Goal: Task Accomplishment & Management: Use online tool/utility

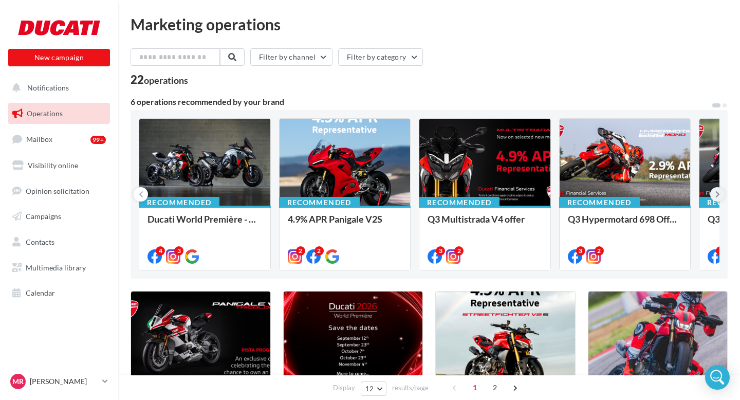
click at [722, 192] on button at bounding box center [718, 194] width 14 height 14
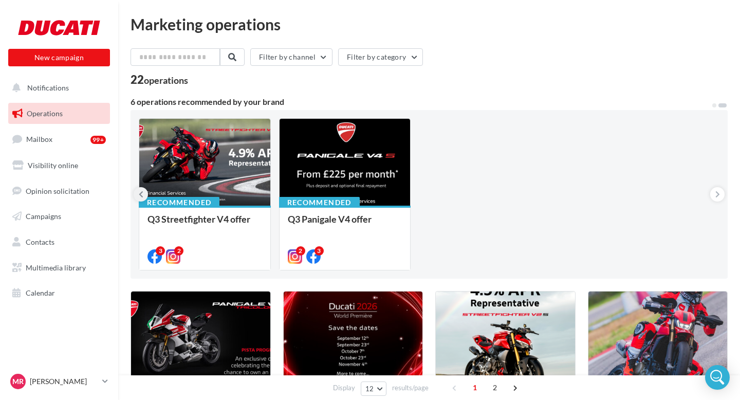
click at [142, 196] on icon at bounding box center [141, 194] width 5 height 10
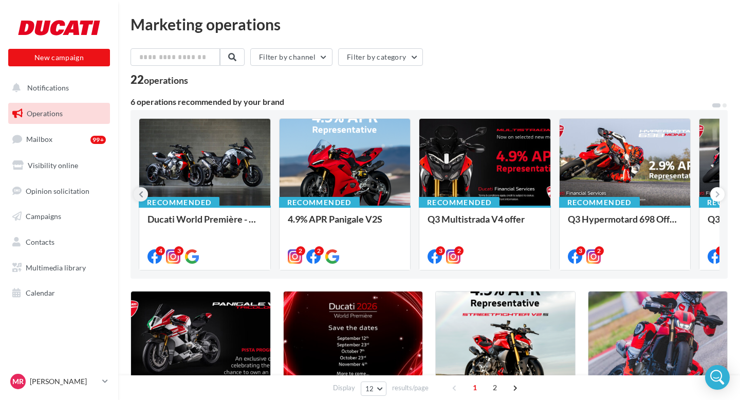
click at [137, 199] on button at bounding box center [141, 194] width 14 height 14
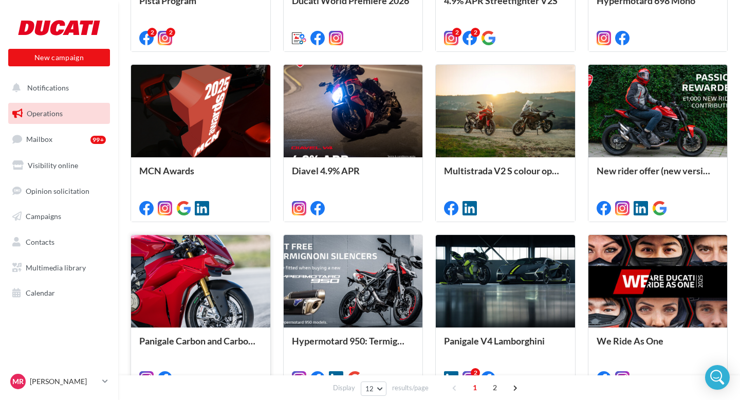
scroll to position [475, 0]
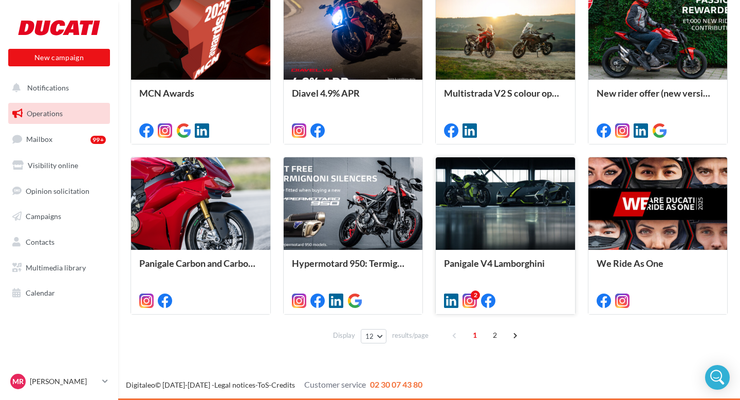
click at [496, 199] on div at bounding box center [505, 204] width 139 height 94
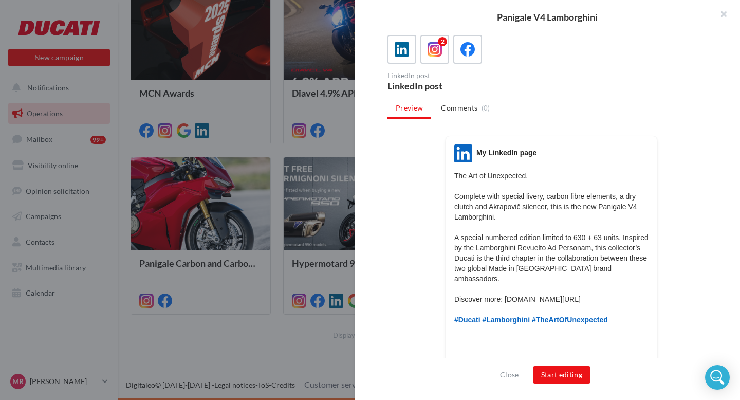
scroll to position [0, 0]
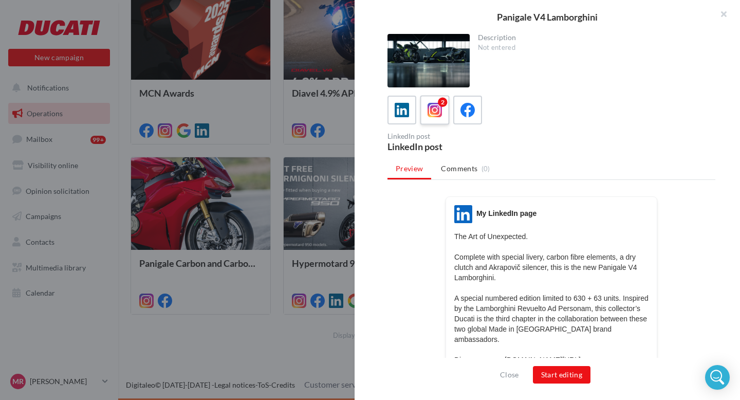
click at [435, 107] on icon at bounding box center [435, 110] width 15 height 15
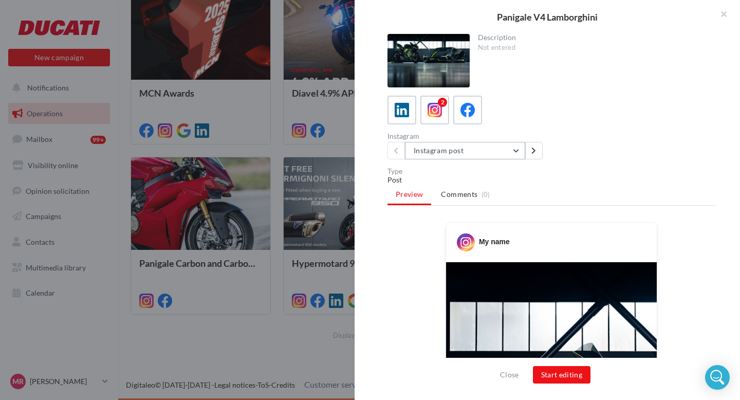
click at [515, 154] on button "Instagram post" at bounding box center [465, 150] width 120 height 17
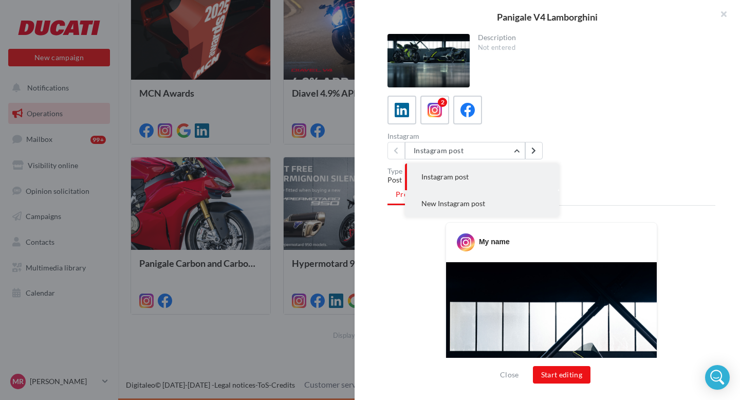
click at [473, 205] on span "New Instagram post" at bounding box center [454, 203] width 64 height 9
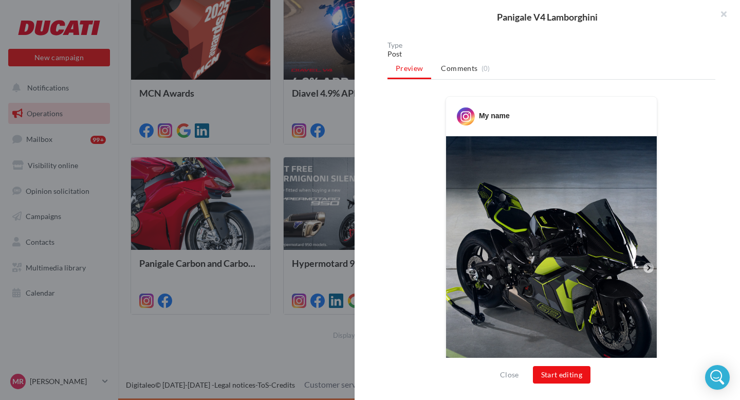
scroll to position [195, 0]
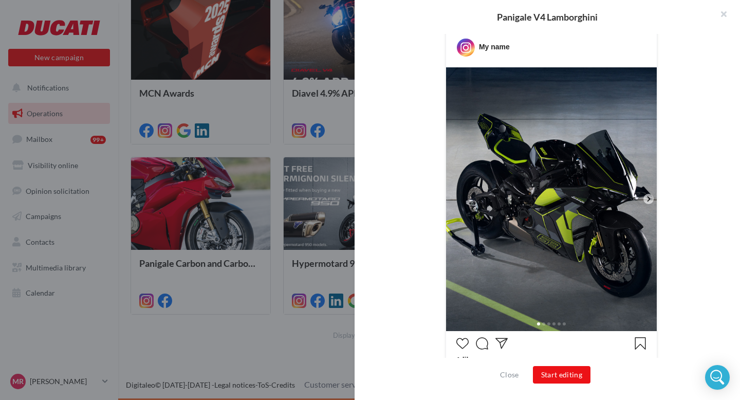
click at [647, 201] on icon at bounding box center [648, 198] width 9 height 9
click at [648, 199] on icon at bounding box center [648, 198] width 9 height 9
click at [644, 201] on icon at bounding box center [648, 198] width 9 height 9
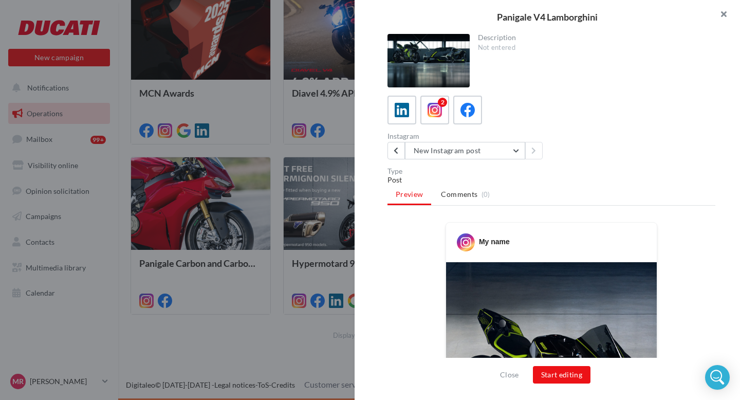
click at [726, 12] on button "button" at bounding box center [719, 15] width 41 height 31
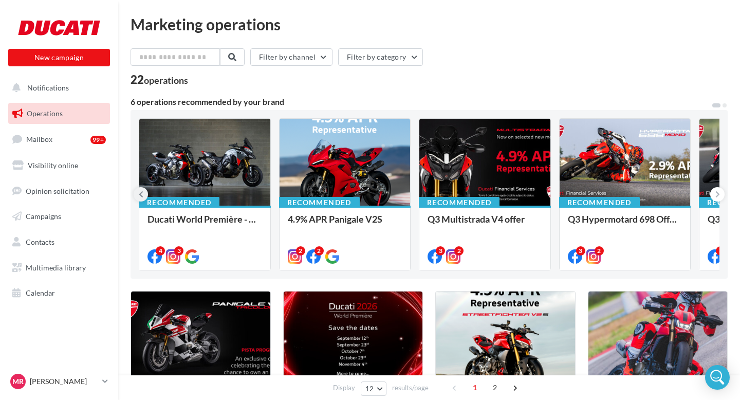
click at [142, 188] on button at bounding box center [141, 194] width 14 height 14
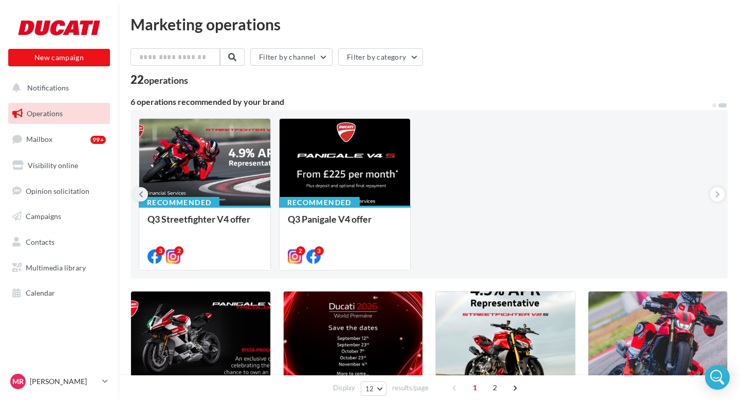
click at [146, 194] on button at bounding box center [141, 194] width 14 height 14
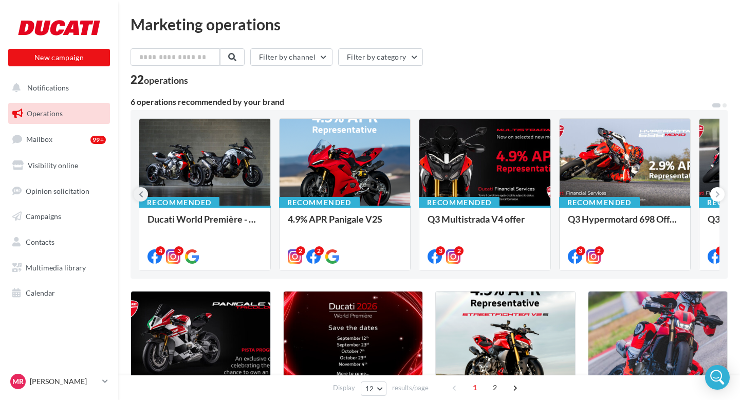
click at [146, 194] on button at bounding box center [141, 194] width 14 height 14
click at [72, 57] on button "New campaign" at bounding box center [59, 57] width 102 height 17
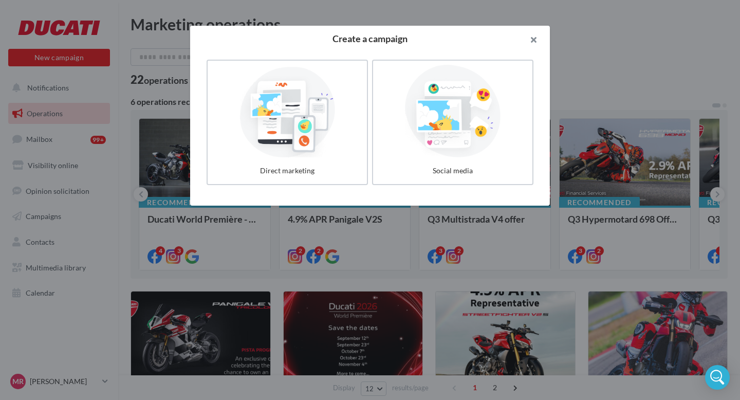
click at [526, 44] on button "button" at bounding box center [529, 41] width 41 height 31
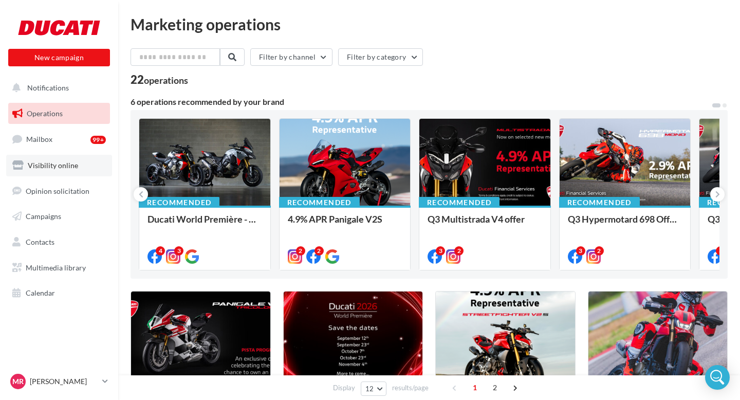
click at [84, 168] on link "Visibility online" at bounding box center [59, 166] width 106 height 22
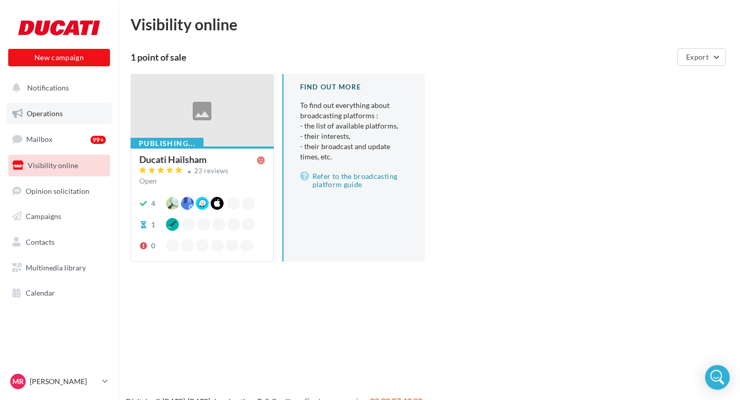
click at [57, 116] on span "Operations" at bounding box center [45, 113] width 36 height 9
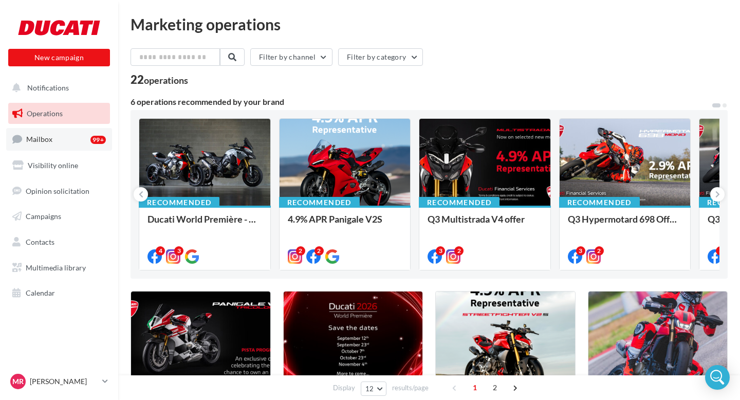
click at [35, 136] on span "Mailbox" at bounding box center [39, 139] width 26 height 9
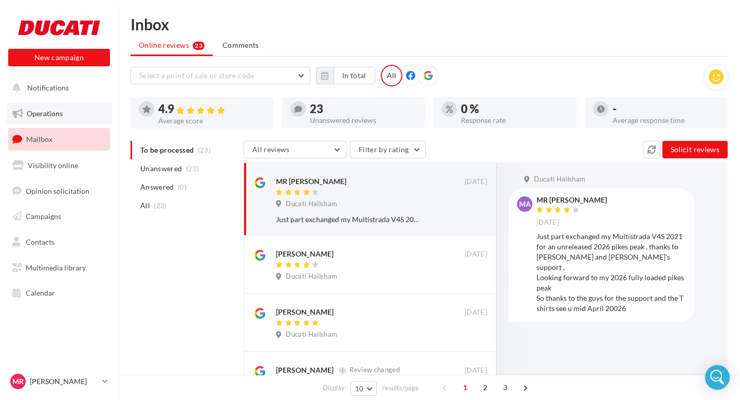
click at [55, 111] on span "Operations" at bounding box center [45, 113] width 36 height 9
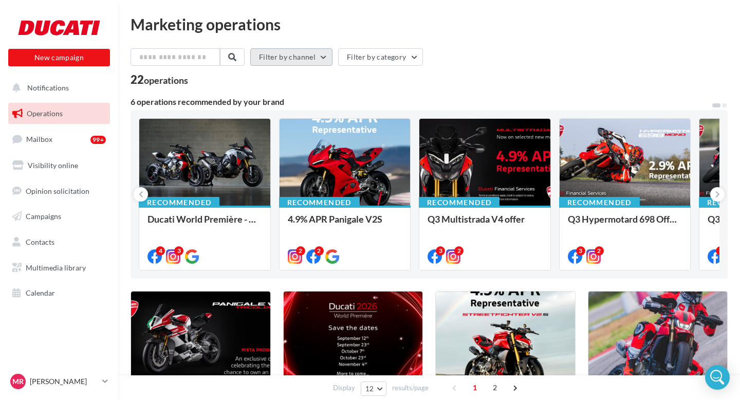
click at [317, 56] on button "Filter by channel" at bounding box center [291, 56] width 82 height 17
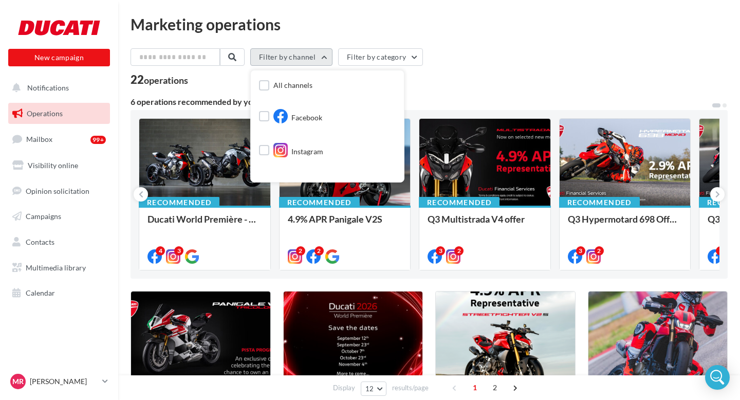
click at [317, 56] on button "Filter by channel" at bounding box center [291, 56] width 82 height 17
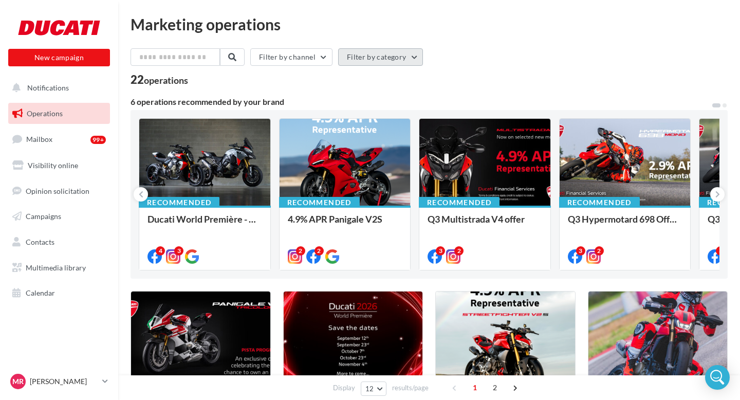
click at [371, 56] on button "Filter by category" at bounding box center [380, 56] width 85 height 17
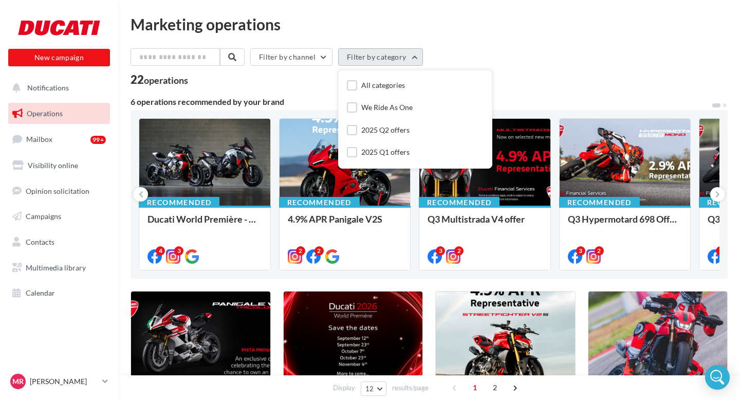
click at [371, 56] on button "Filter by category" at bounding box center [380, 56] width 85 height 17
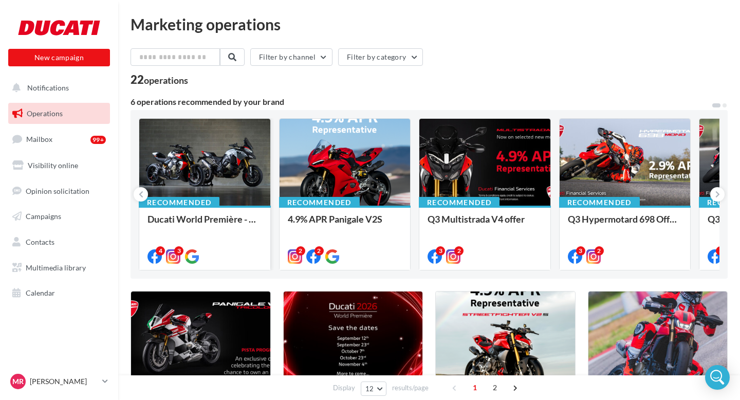
click at [225, 152] on div at bounding box center [204, 163] width 131 height 88
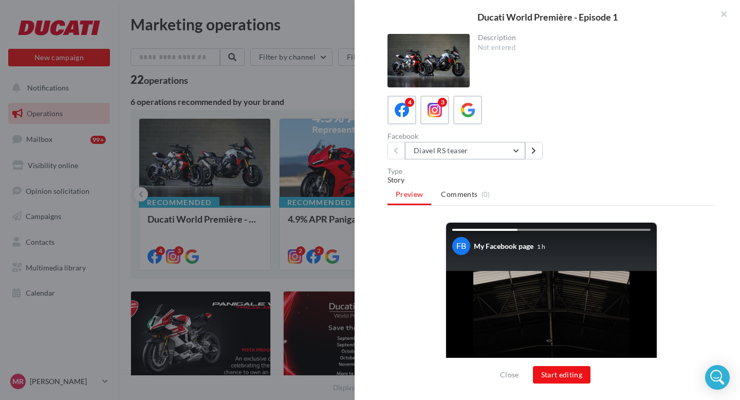
click at [510, 152] on button "Diavel RS teaser" at bounding box center [465, 150] width 120 height 17
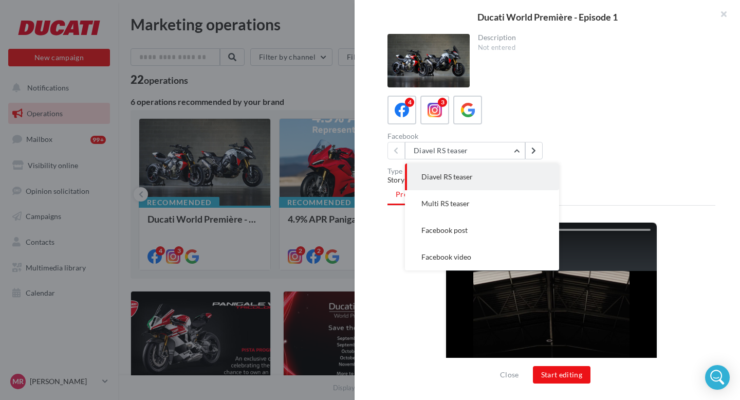
click at [619, 133] on div "Facebook Diavel RS teaser Diavel RS teaser Multi RS teaser Facebook post Facebo…" at bounding box center [556, 146] width 336 height 27
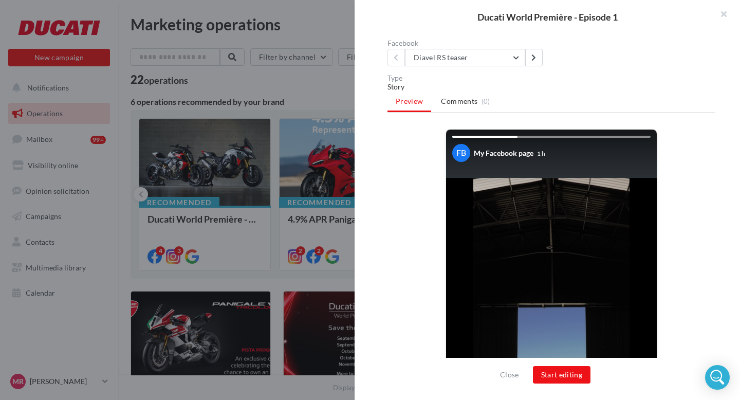
scroll to position [92, 0]
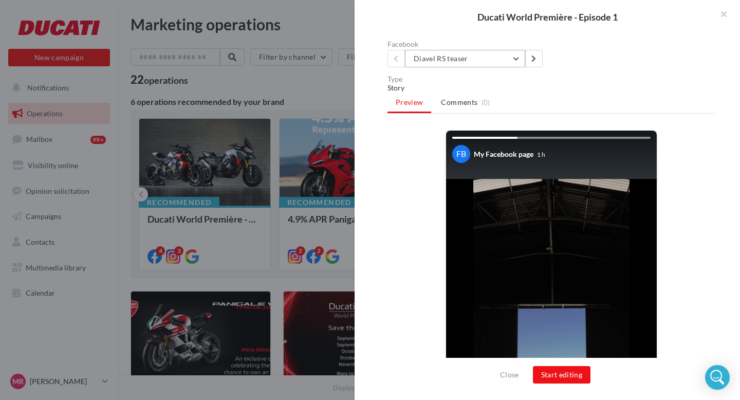
click at [511, 56] on button "Diavel RS teaser" at bounding box center [465, 58] width 120 height 17
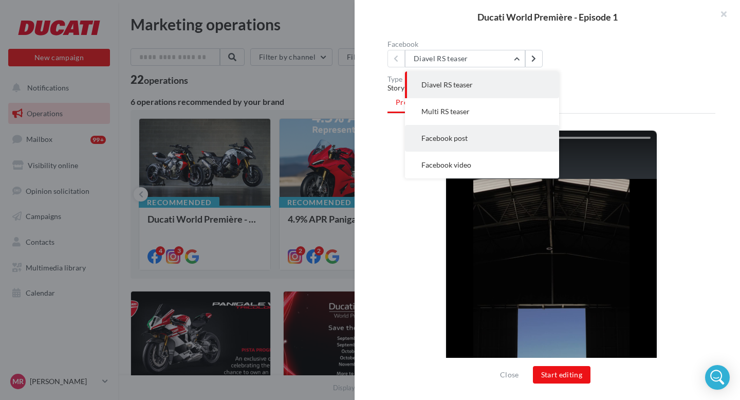
click at [464, 139] on span "Facebook post" at bounding box center [445, 138] width 46 height 9
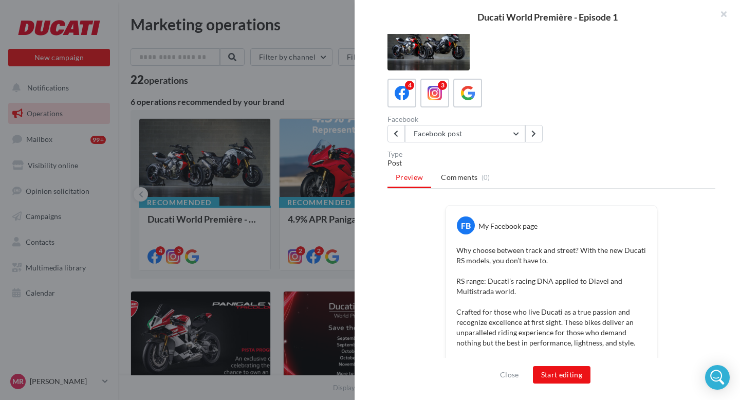
scroll to position [0, 0]
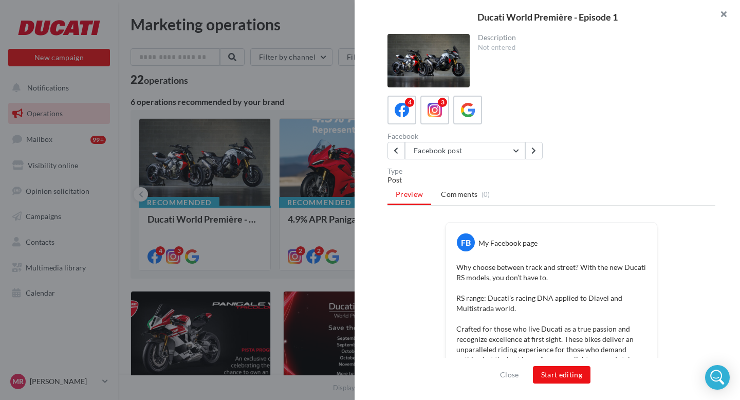
click at [722, 10] on button "button" at bounding box center [719, 15] width 41 height 31
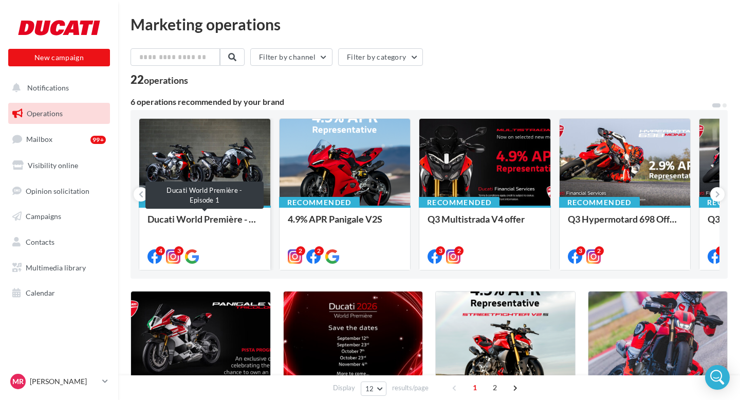
click at [209, 227] on div "Ducati World Première - Episode 1" at bounding box center [205, 224] width 115 height 21
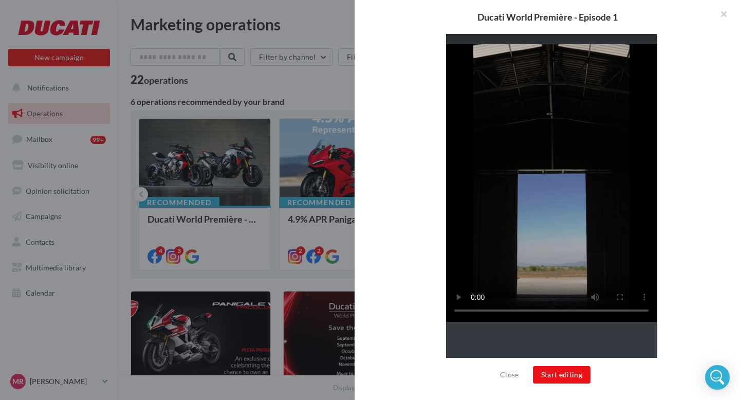
scroll to position [244, 0]
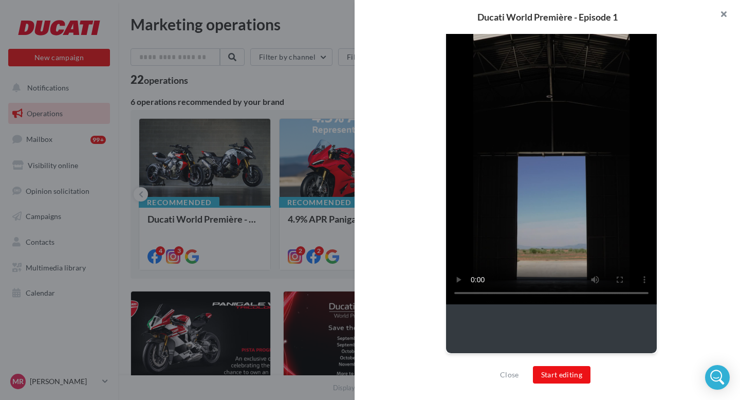
click at [728, 15] on button "button" at bounding box center [719, 15] width 41 height 31
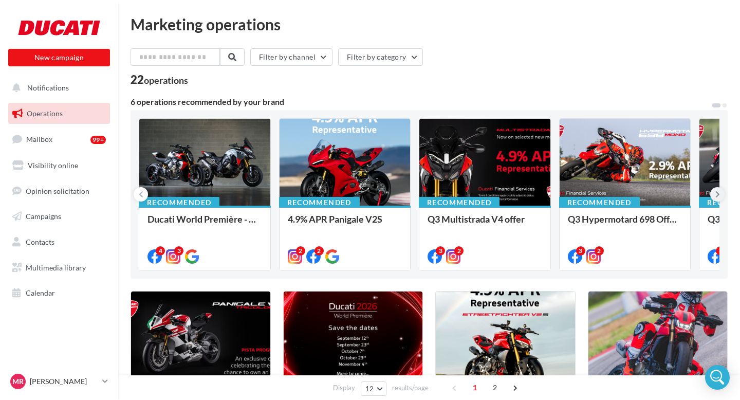
click at [717, 190] on icon at bounding box center [718, 194] width 5 height 10
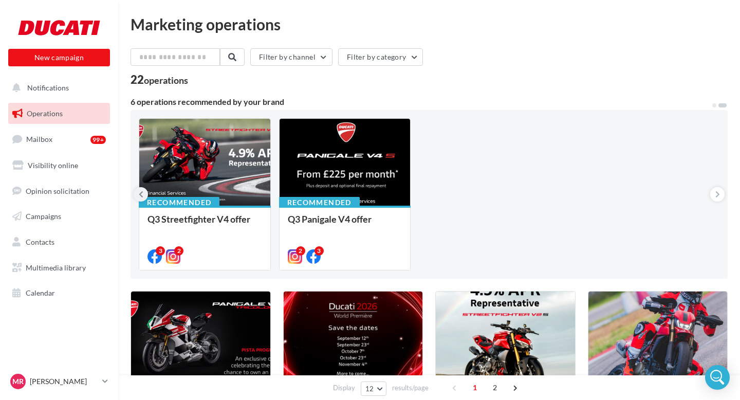
click at [142, 194] on icon at bounding box center [141, 194] width 5 height 10
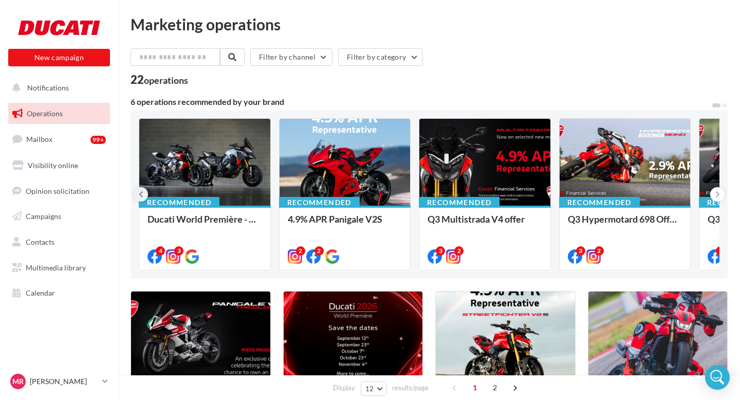
click at [139, 192] on icon at bounding box center [141, 194] width 5 height 10
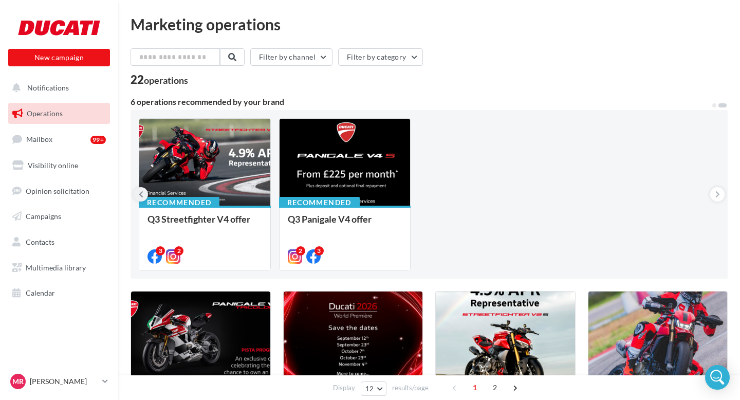
click at [139, 192] on icon at bounding box center [141, 194] width 5 height 10
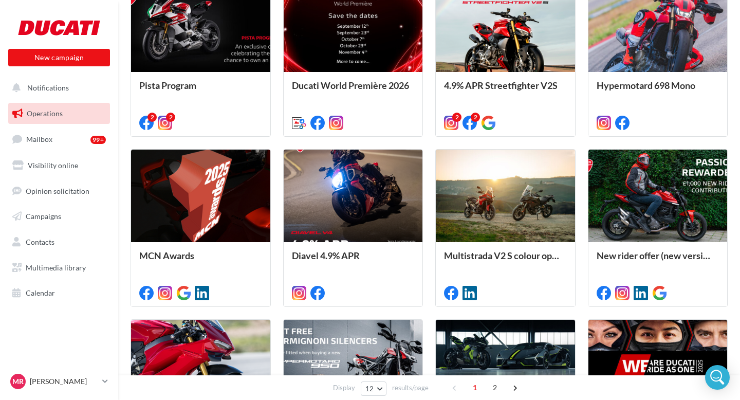
scroll to position [177, 0]
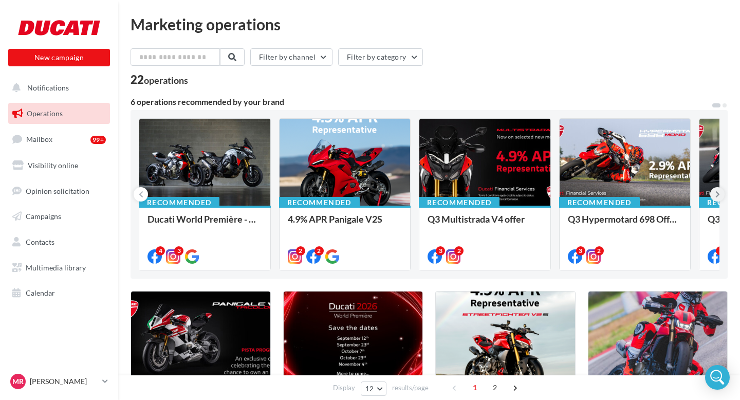
click at [714, 192] on button at bounding box center [718, 194] width 14 height 14
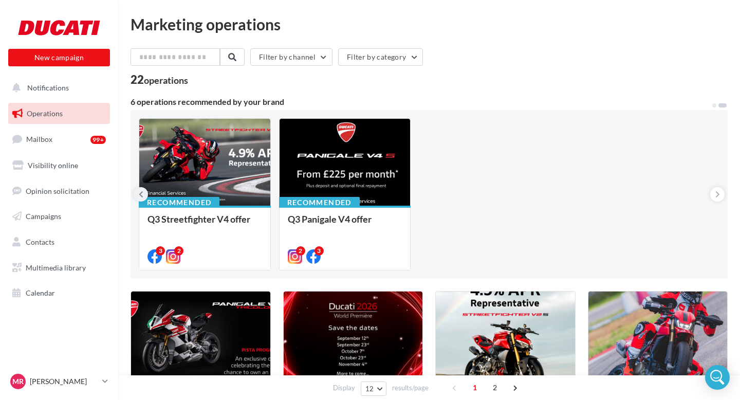
click at [145, 198] on button at bounding box center [141, 194] width 14 height 14
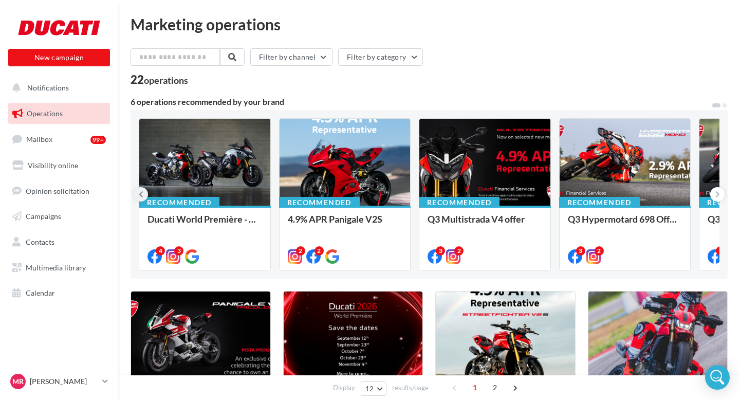
click at [142, 196] on icon at bounding box center [141, 194] width 5 height 10
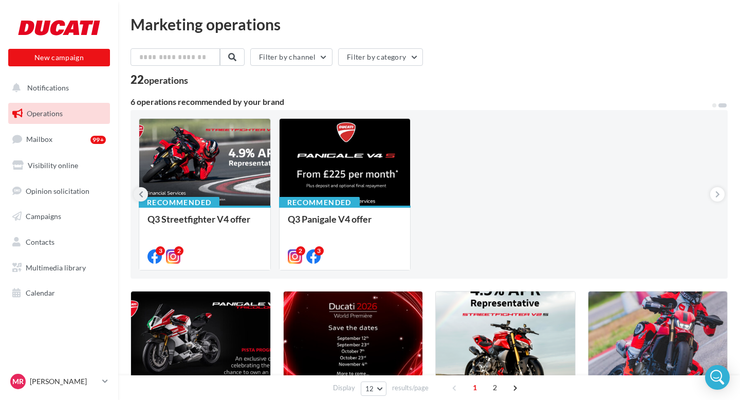
click at [142, 196] on icon at bounding box center [141, 194] width 5 height 10
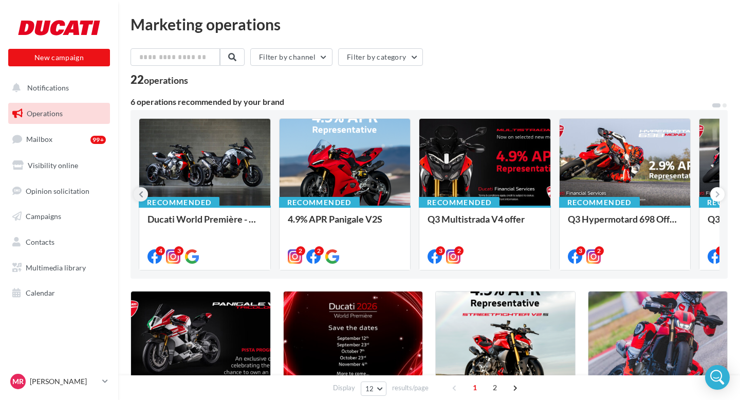
click at [142, 196] on icon at bounding box center [141, 194] width 5 height 10
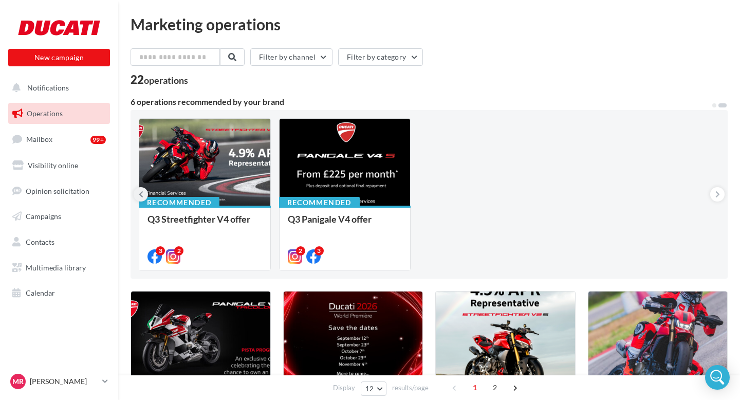
click at [138, 188] on button at bounding box center [141, 194] width 14 height 14
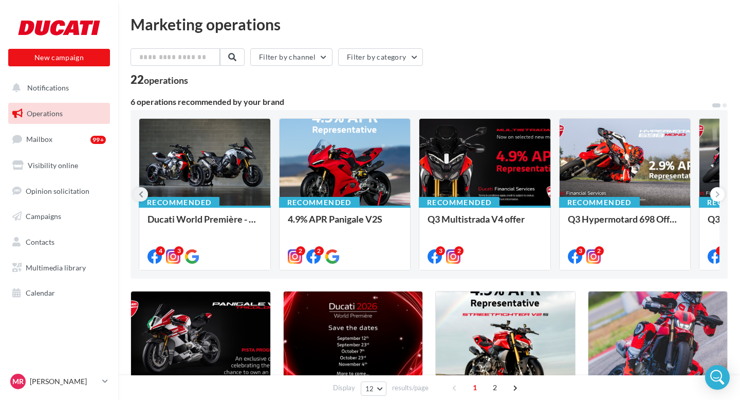
click at [139, 195] on icon at bounding box center [141, 194] width 5 height 10
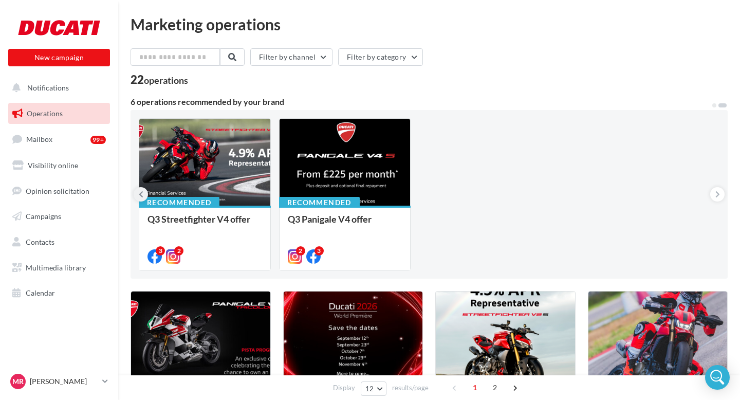
click at [139, 195] on icon at bounding box center [141, 194] width 5 height 10
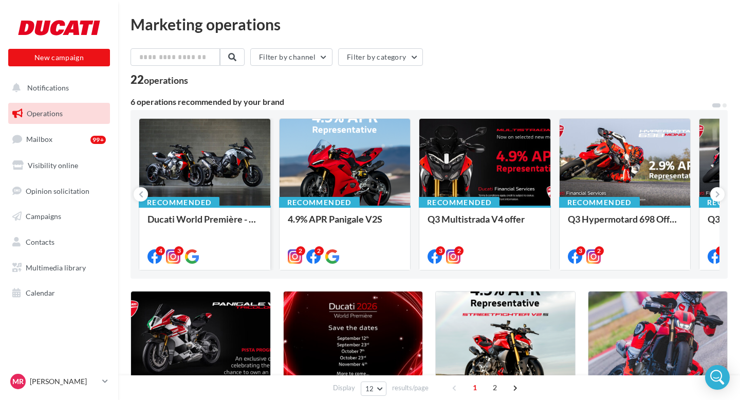
click at [166, 151] on div at bounding box center [204, 163] width 131 height 88
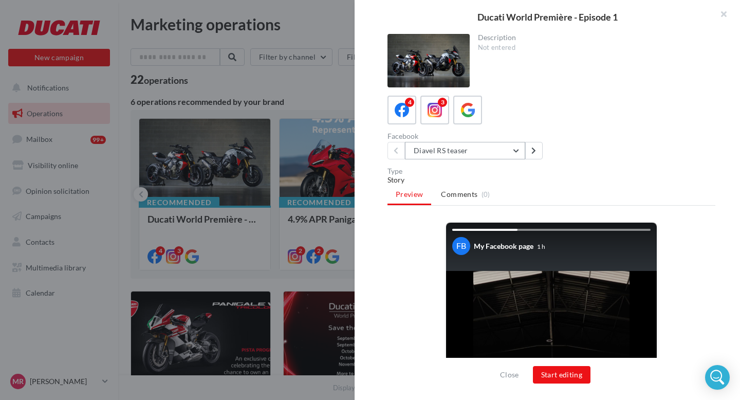
click at [512, 148] on button "Diavel RS teaser" at bounding box center [465, 150] width 120 height 17
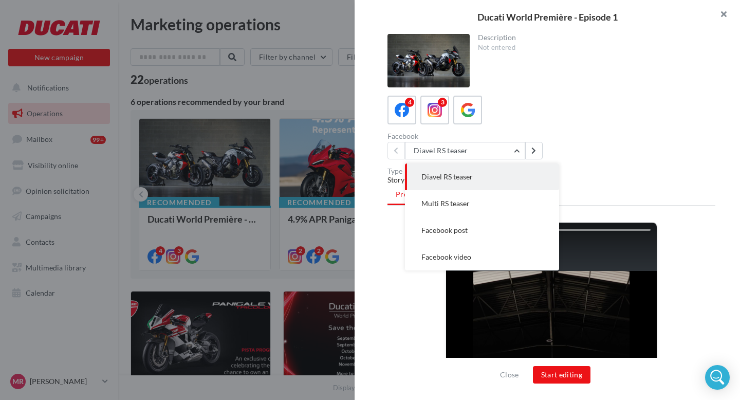
click at [722, 25] on button "button" at bounding box center [719, 15] width 41 height 31
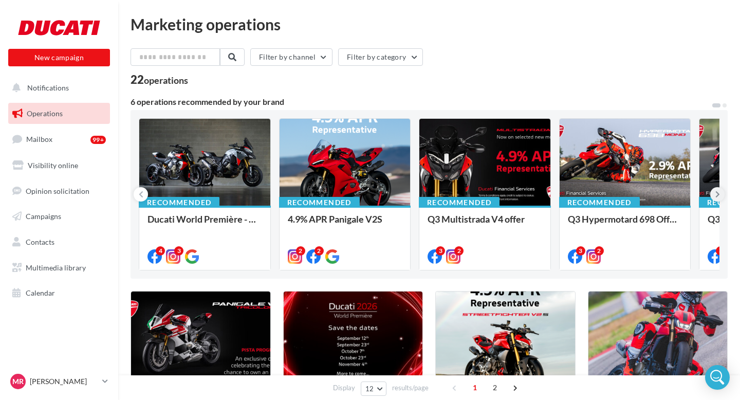
click at [713, 190] on button at bounding box center [718, 194] width 14 height 14
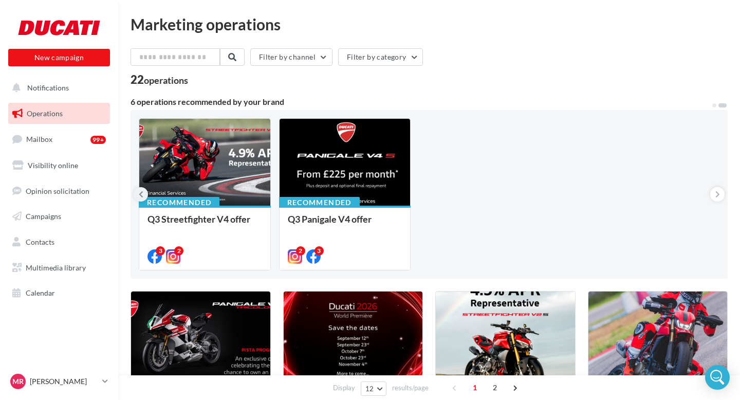
click at [139, 197] on icon at bounding box center [141, 194] width 5 height 10
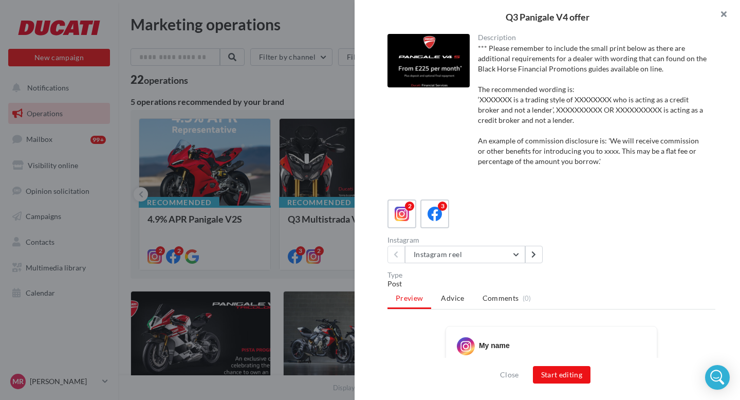
click at [731, 12] on button "button" at bounding box center [719, 15] width 41 height 31
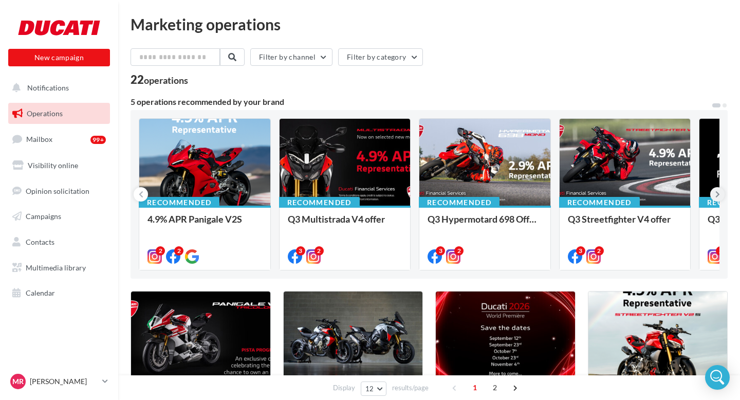
click at [719, 197] on icon at bounding box center [718, 194] width 5 height 10
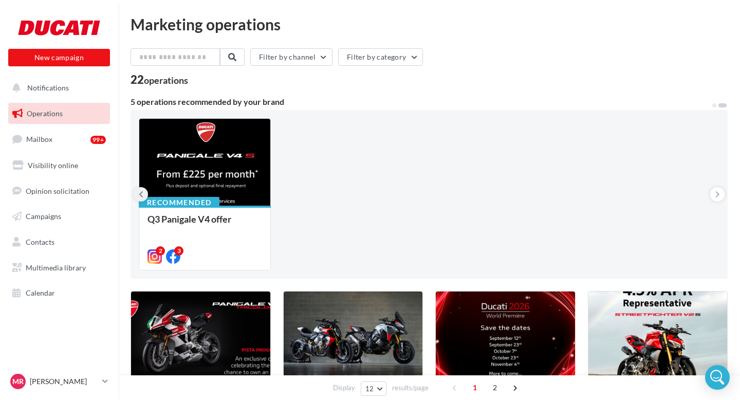
click at [140, 191] on icon at bounding box center [141, 194] width 5 height 10
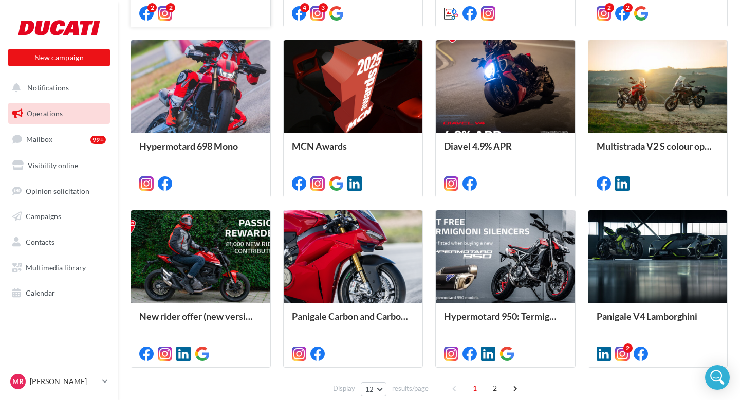
scroll to position [475, 0]
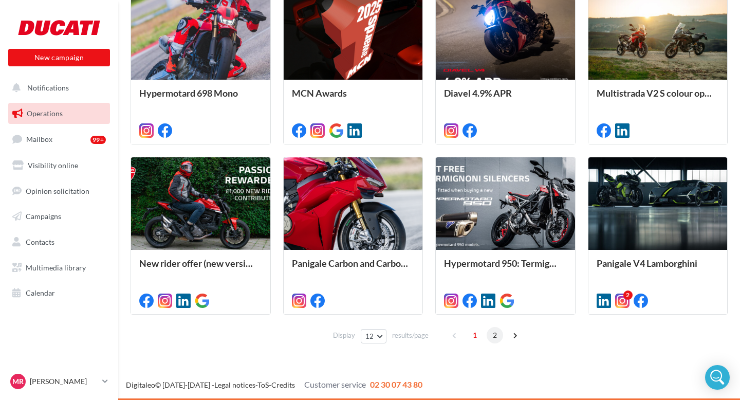
click at [490, 334] on span "2" at bounding box center [495, 335] width 16 height 16
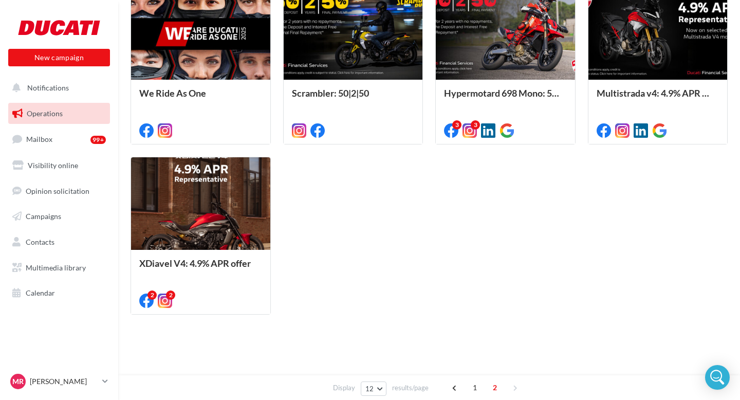
scroll to position [250, 0]
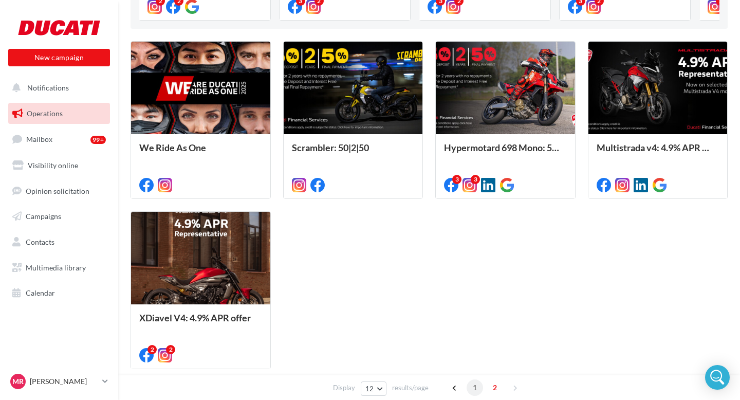
click at [474, 388] on span "1" at bounding box center [475, 387] width 16 height 16
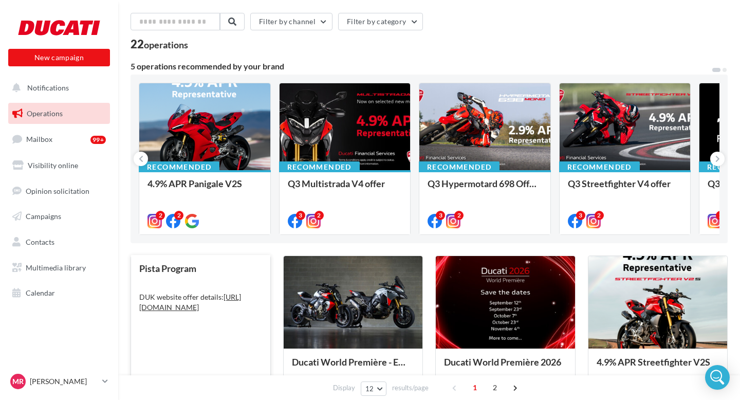
scroll to position [33, 0]
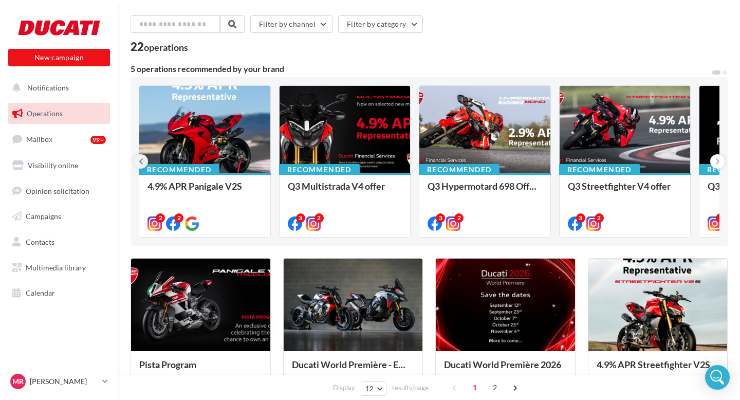
click at [142, 158] on icon at bounding box center [141, 161] width 5 height 10
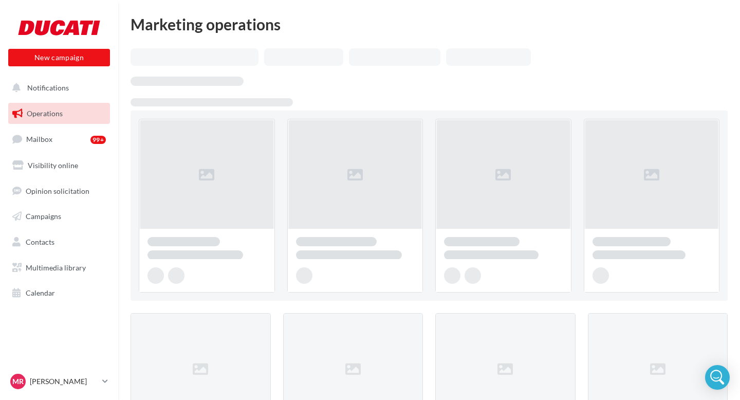
scroll to position [34, 0]
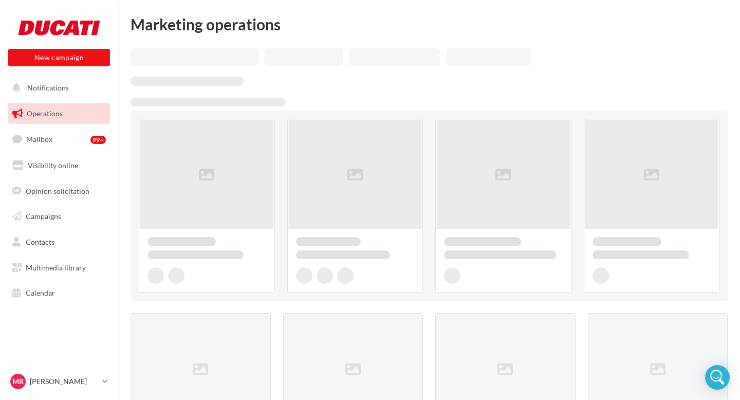
scroll to position [34, 0]
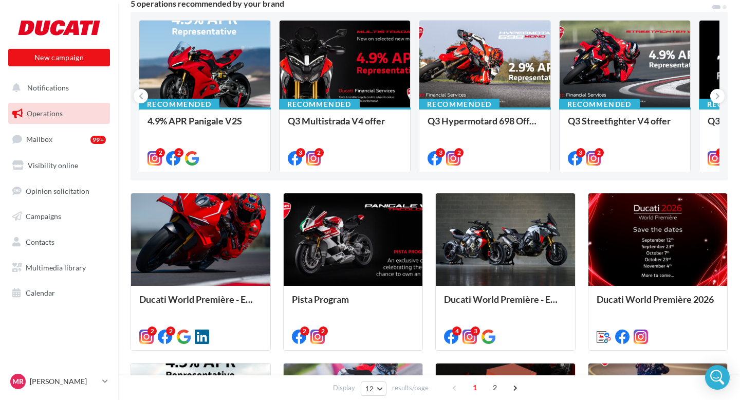
scroll to position [107, 0]
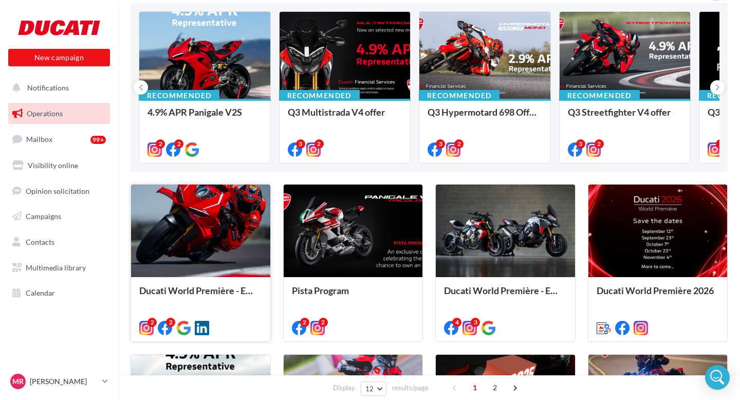
click at [202, 258] on div at bounding box center [200, 232] width 139 height 94
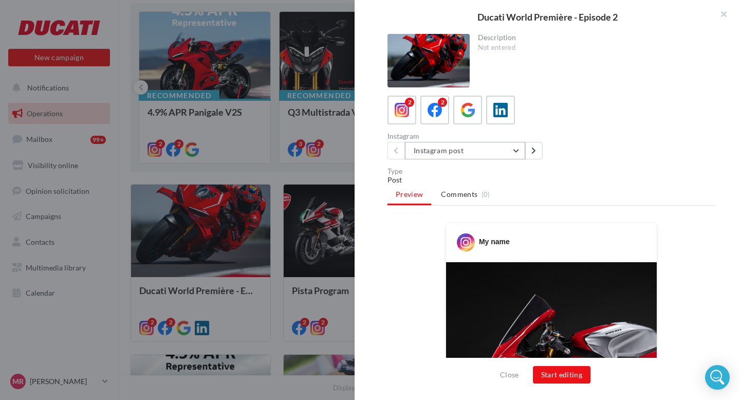
click at [516, 152] on button "Instagram post" at bounding box center [465, 150] width 120 height 17
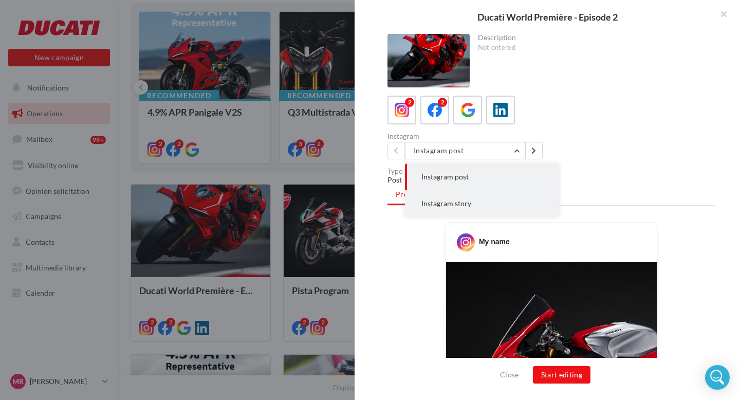
click at [488, 205] on button "Instagram story" at bounding box center [482, 203] width 154 height 27
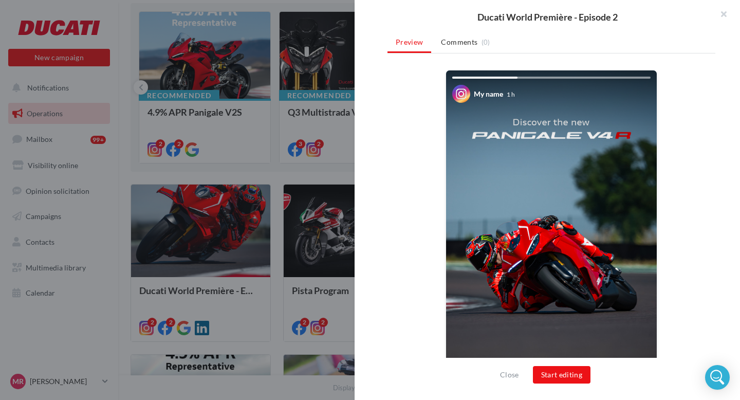
scroll to position [153, 0]
click at [572, 174] on img at bounding box center [551, 257] width 211 height 375
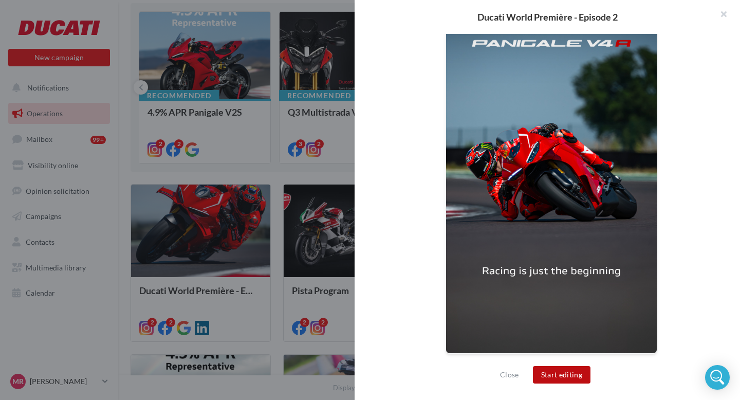
click at [551, 375] on button "Start editing" at bounding box center [562, 374] width 58 height 17
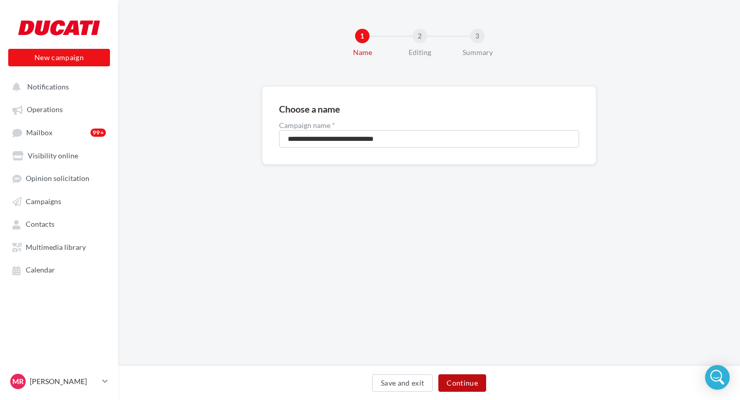
click at [466, 383] on button "Continue" at bounding box center [463, 382] width 48 height 17
click at [49, 110] on span "Operations" at bounding box center [45, 109] width 36 height 9
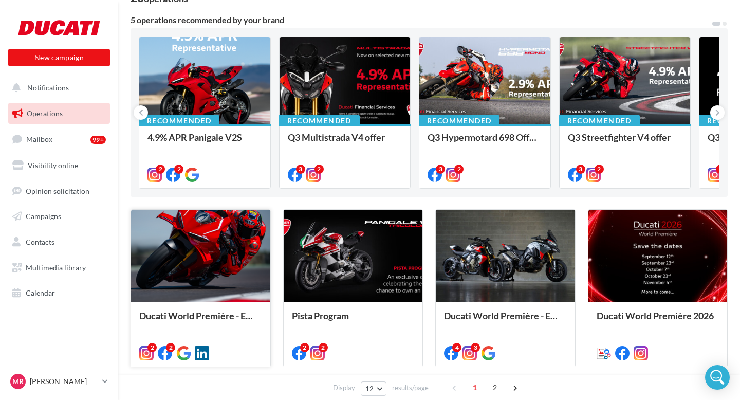
scroll to position [93, 0]
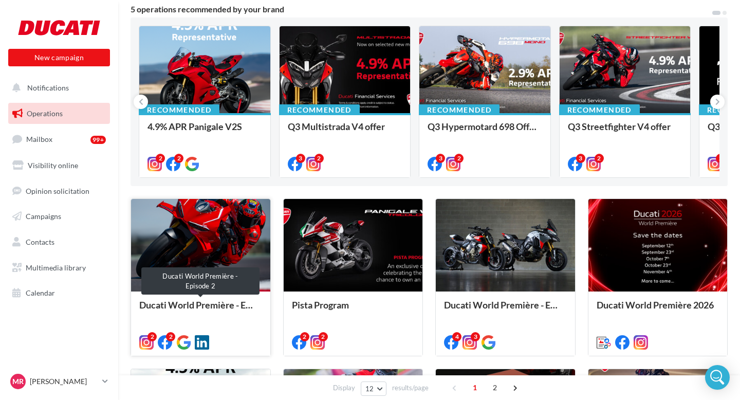
click at [211, 288] on div at bounding box center [200, 246] width 139 height 94
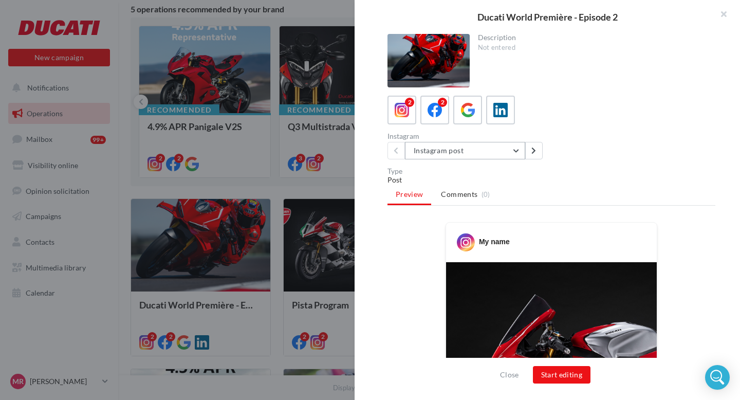
click at [518, 155] on button "Instagram post" at bounding box center [465, 150] width 120 height 17
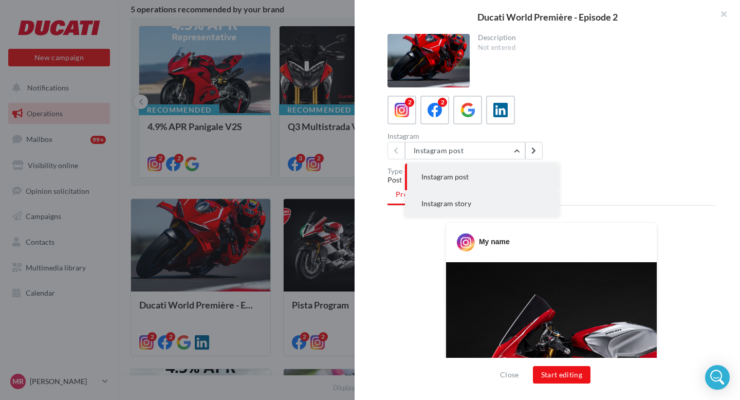
click at [482, 205] on button "Instagram story" at bounding box center [482, 203] width 154 height 27
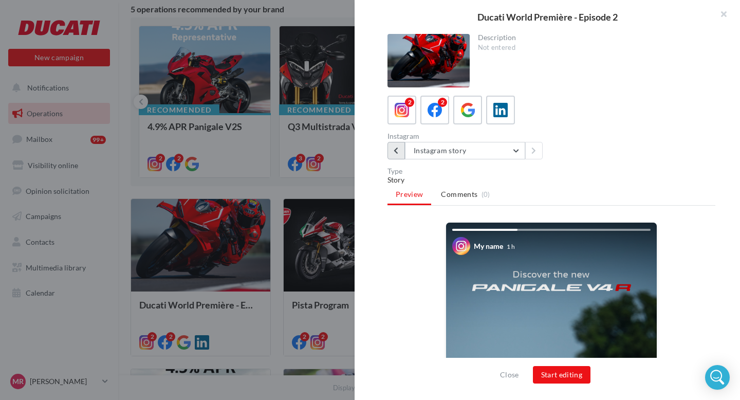
click at [400, 156] on button at bounding box center [396, 150] width 17 height 17
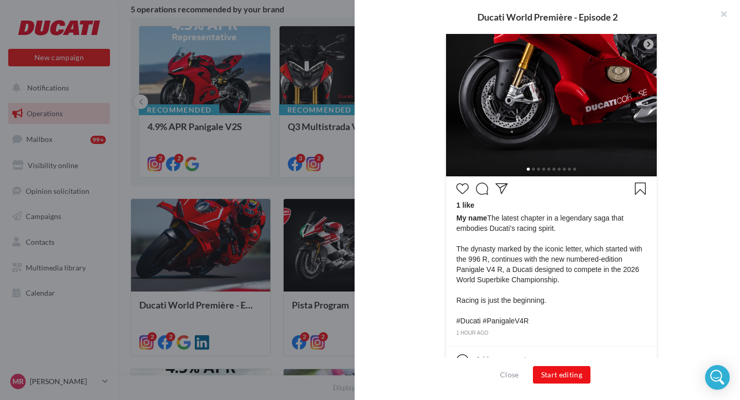
scroll to position [0, 0]
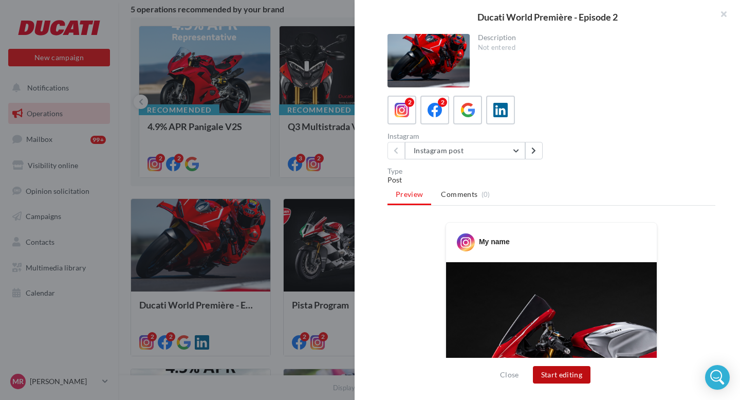
click at [564, 377] on button "Start editing" at bounding box center [562, 374] width 58 height 17
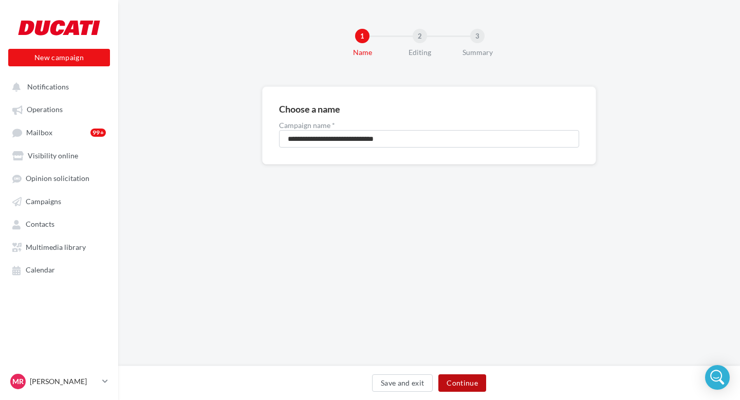
click at [464, 379] on button "Continue" at bounding box center [463, 382] width 48 height 17
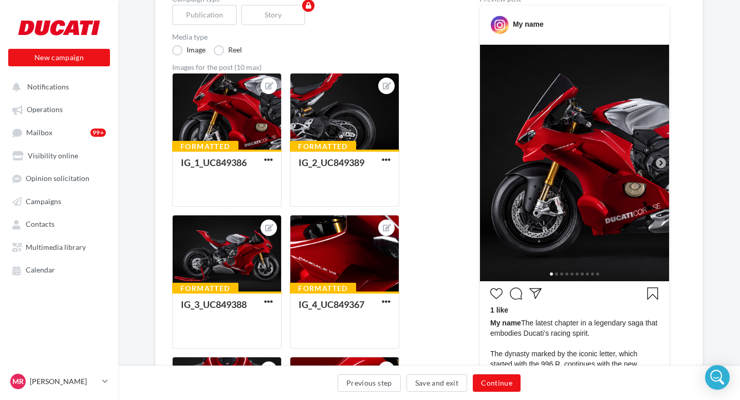
scroll to position [129, 0]
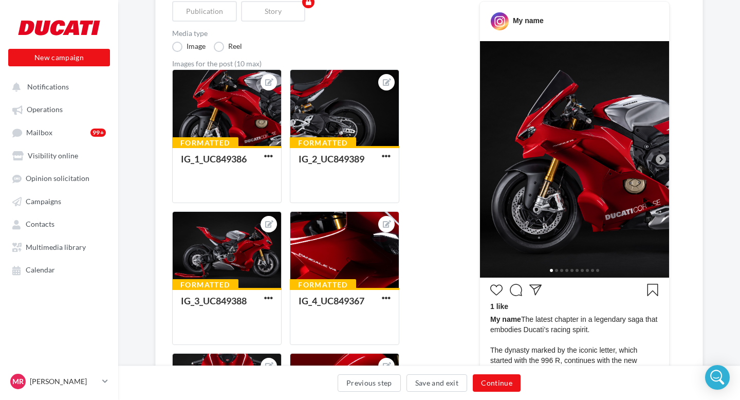
click at [661, 157] on icon at bounding box center [661, 159] width 9 height 9
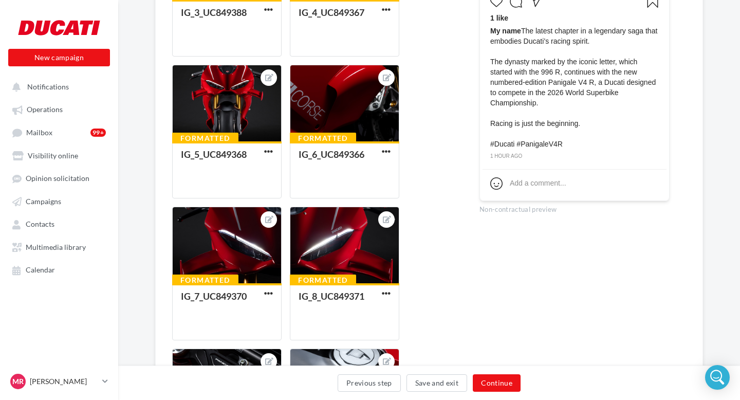
scroll to position [0, 0]
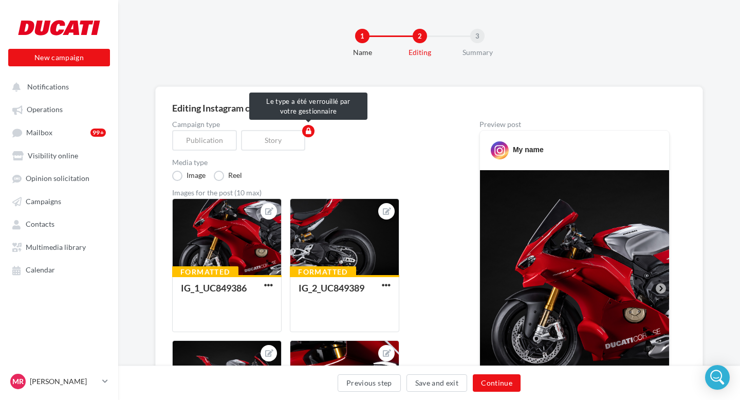
click at [275, 132] on div "Story" at bounding box center [275, 140] width 69 height 21
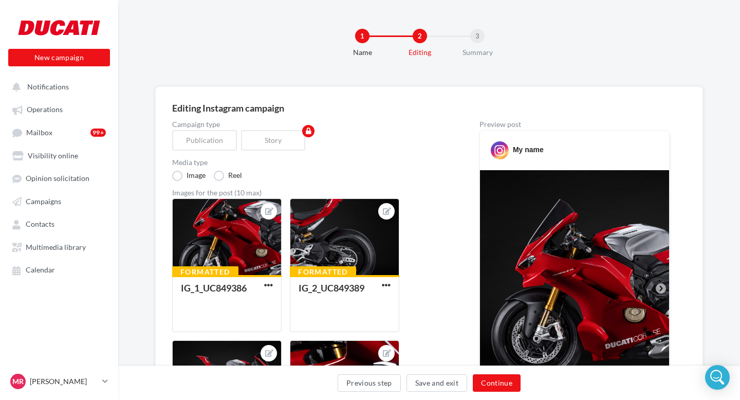
click at [494, 349] on img at bounding box center [574, 288] width 189 height 237
click at [220, 176] on label "Reel" at bounding box center [228, 176] width 28 height 10
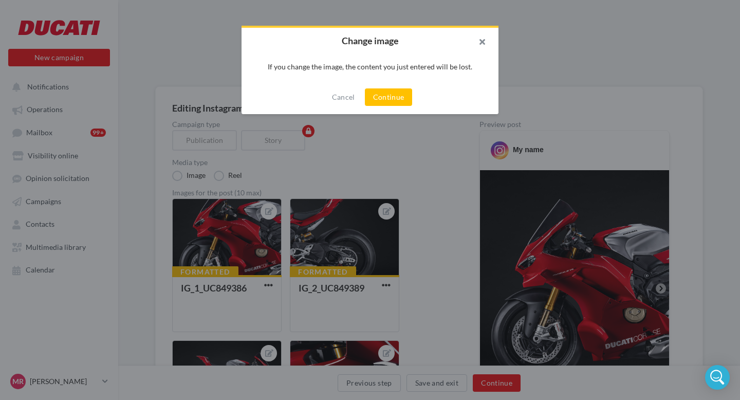
click at [477, 46] on button "button" at bounding box center [478, 43] width 41 height 31
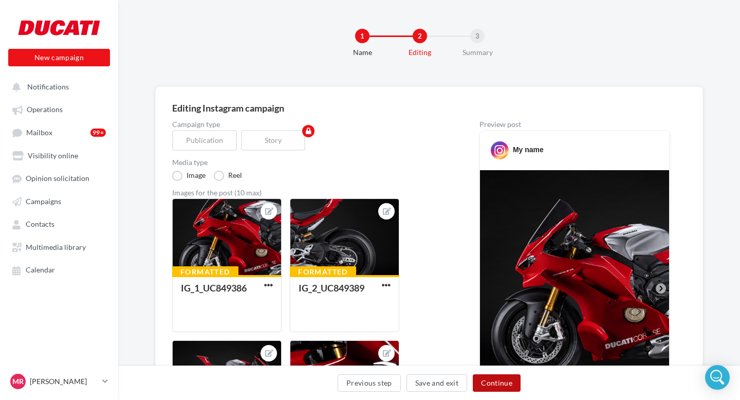
click at [504, 378] on button "Continue" at bounding box center [497, 382] width 48 height 17
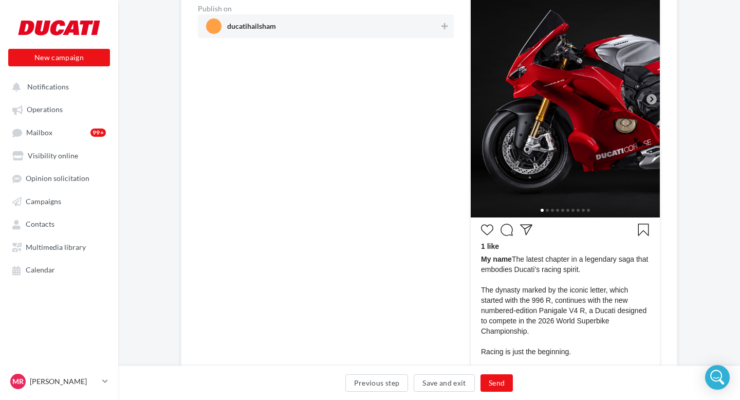
scroll to position [309, 0]
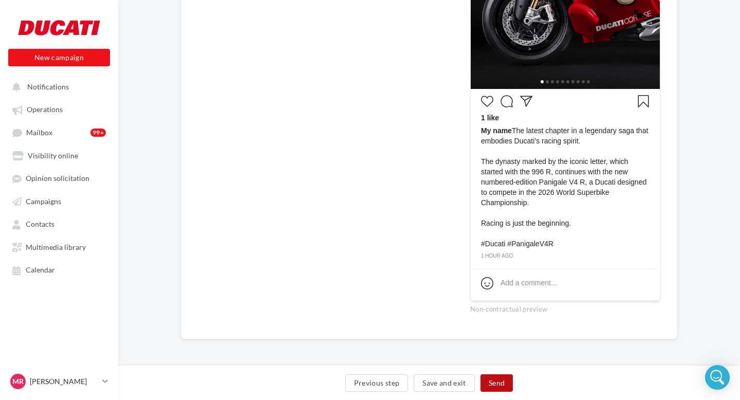
click at [498, 385] on button "Send" at bounding box center [497, 382] width 32 height 17
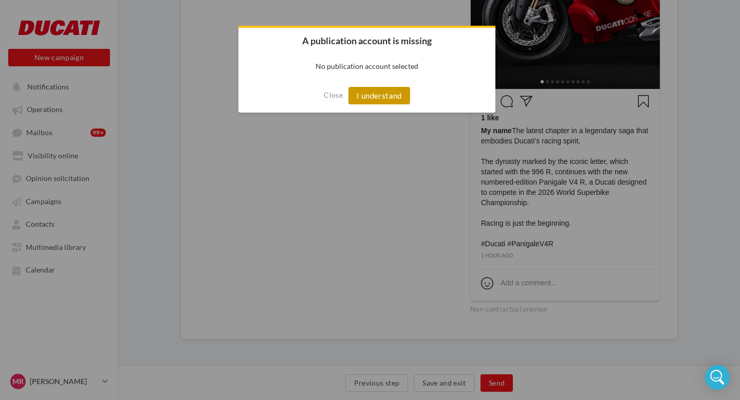
click at [374, 95] on button "I understand" at bounding box center [380, 95] width 62 height 17
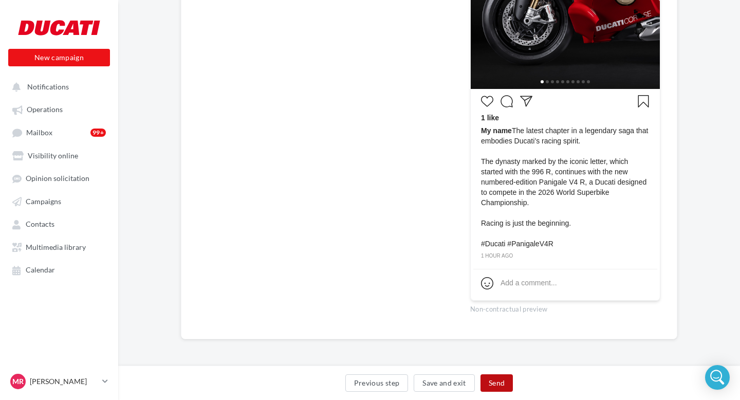
scroll to position [0, 0]
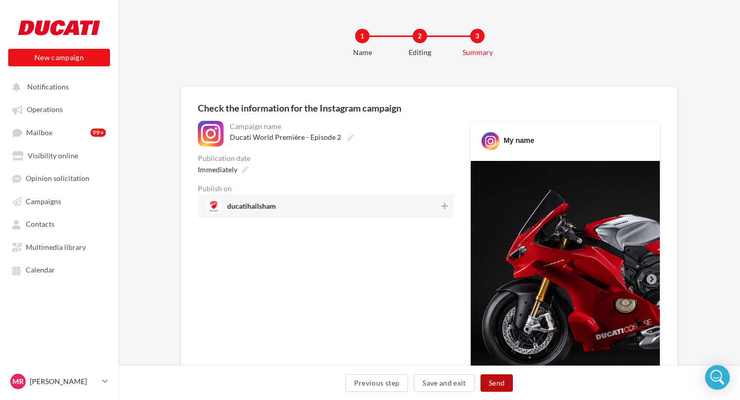
click at [503, 384] on button "Send" at bounding box center [497, 382] width 32 height 17
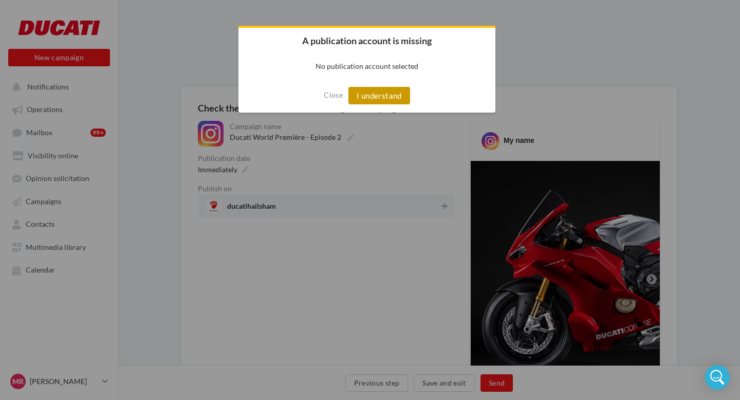
click at [373, 102] on button "I understand" at bounding box center [380, 95] width 62 height 17
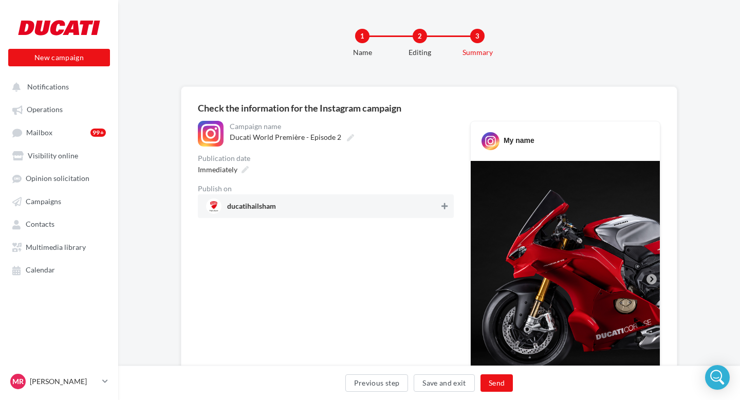
click at [447, 207] on icon at bounding box center [445, 206] width 6 height 7
click at [501, 377] on button "Send" at bounding box center [497, 382] width 32 height 17
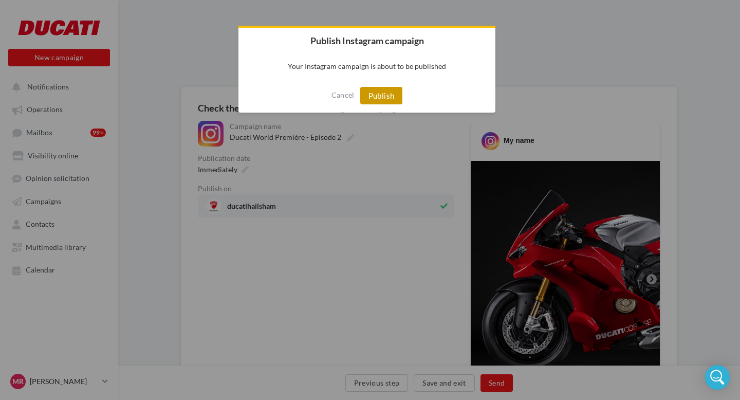
click at [381, 93] on button "Publish" at bounding box center [381, 95] width 43 height 17
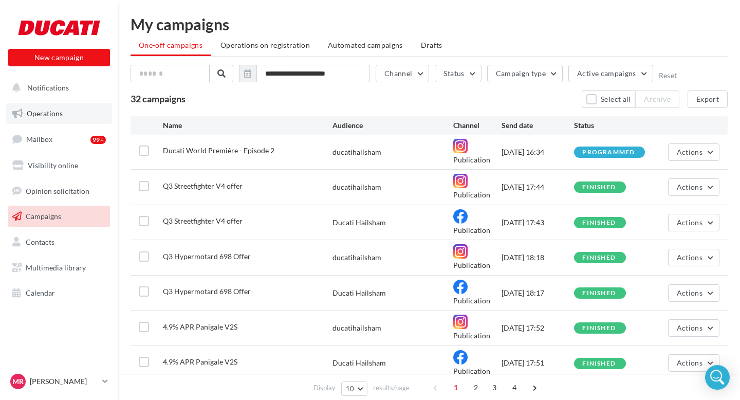
click at [56, 107] on link "Operations" at bounding box center [59, 114] width 106 height 22
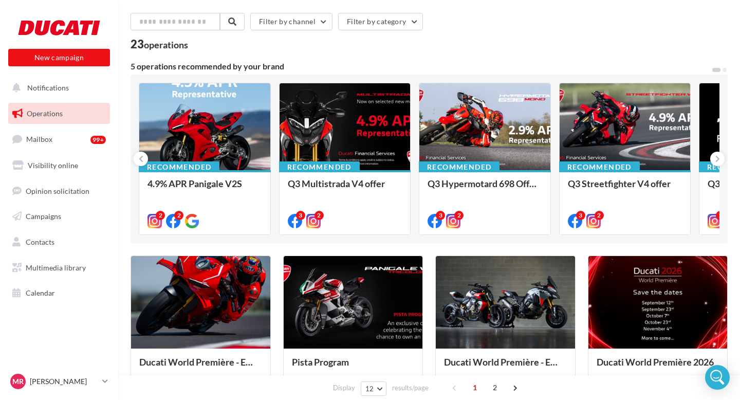
scroll to position [41, 0]
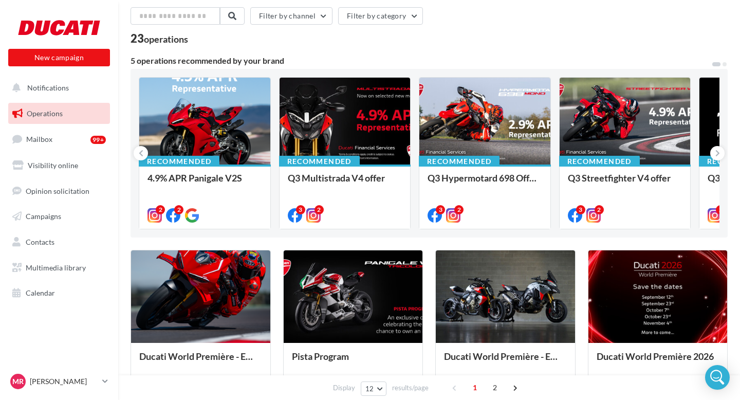
click at [239, 305] on div at bounding box center [200, 297] width 139 height 94
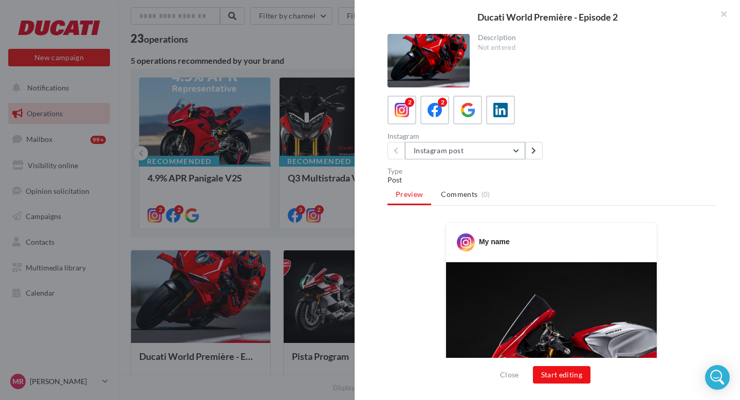
click at [510, 153] on button "Instagram post" at bounding box center [465, 150] width 120 height 17
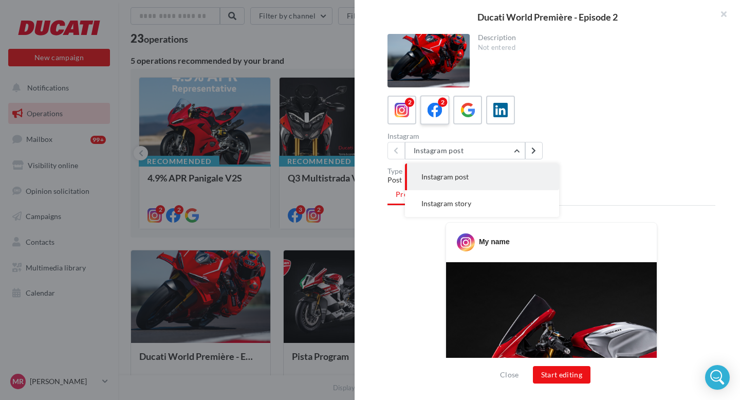
click at [432, 117] on icon at bounding box center [435, 110] width 15 height 15
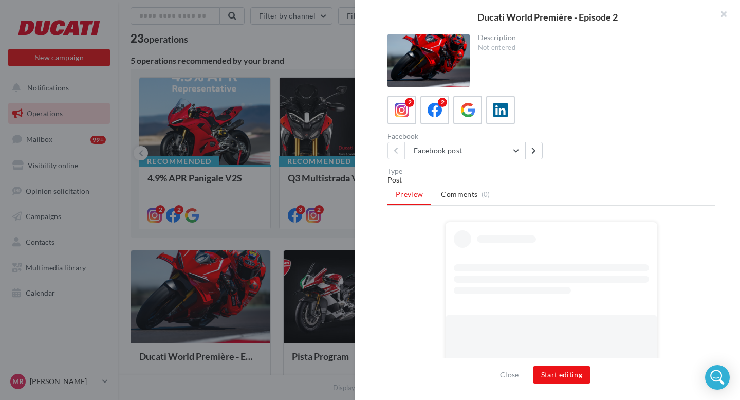
click at [450, 164] on div "Description Not entered 2 2 Facebook Facebook post Facebook post Facebook story…" at bounding box center [552, 200] width 394 height 333
click at [453, 158] on button "Facebook post" at bounding box center [465, 150] width 120 height 17
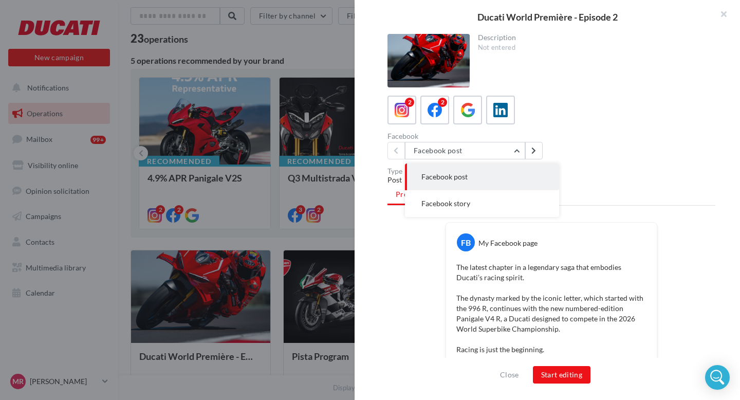
click at [449, 182] on button "Facebook post" at bounding box center [482, 177] width 154 height 27
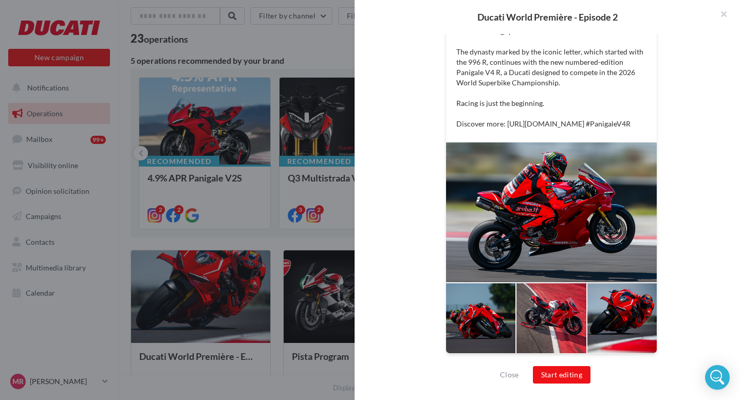
scroll to position [267, 0]
click at [576, 376] on button "Start editing" at bounding box center [562, 374] width 58 height 17
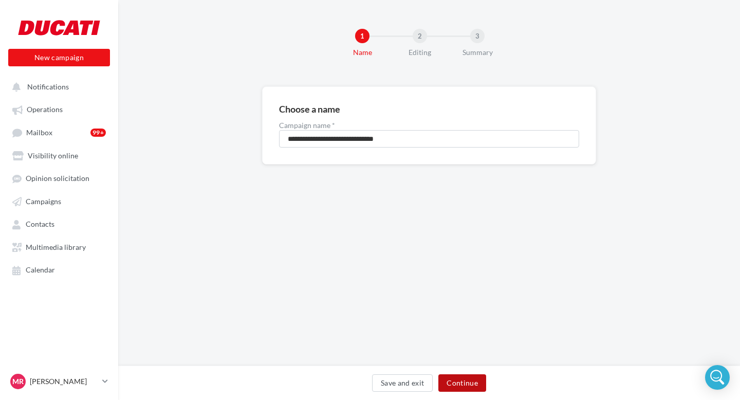
click at [471, 385] on button "Continue" at bounding box center [463, 382] width 48 height 17
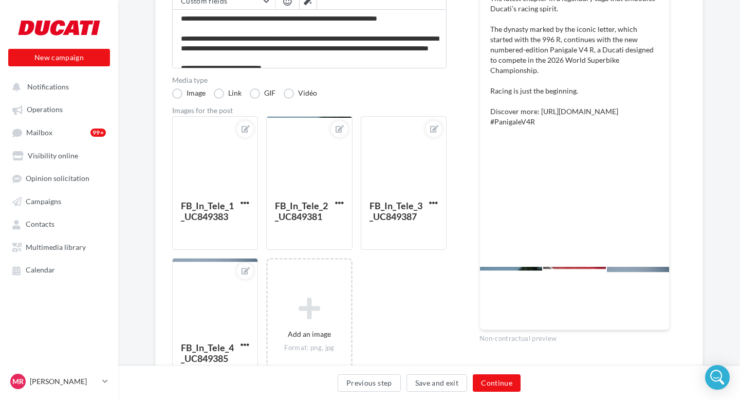
scroll to position [252, 0]
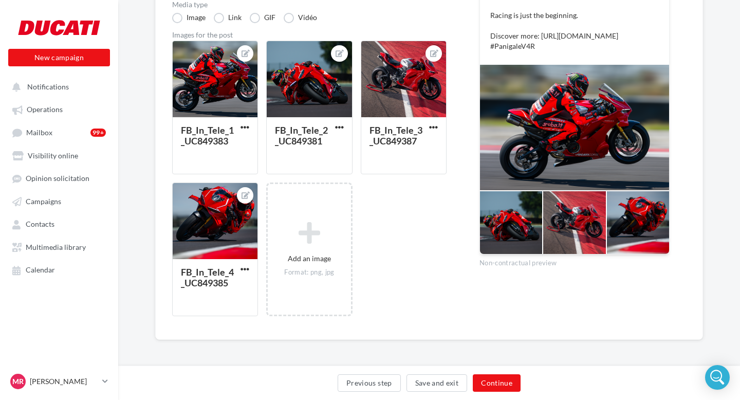
click at [457, 259] on div "**********" at bounding box center [429, 95] width 514 height 455
click at [504, 383] on button "Continue" at bounding box center [497, 382] width 48 height 17
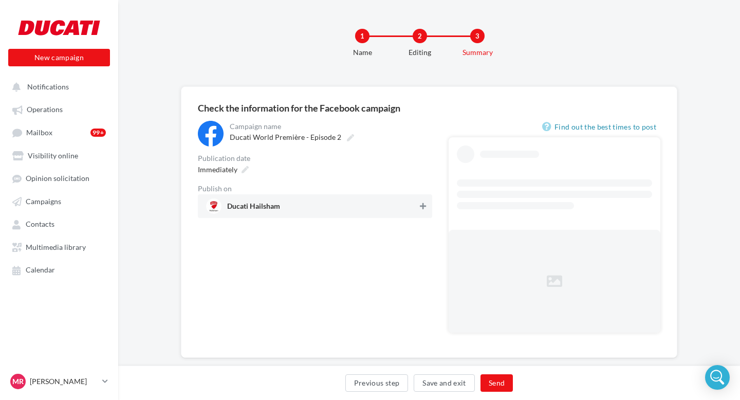
click at [422, 190] on div "Publish on Ducati Hailsham" at bounding box center [315, 201] width 234 height 33
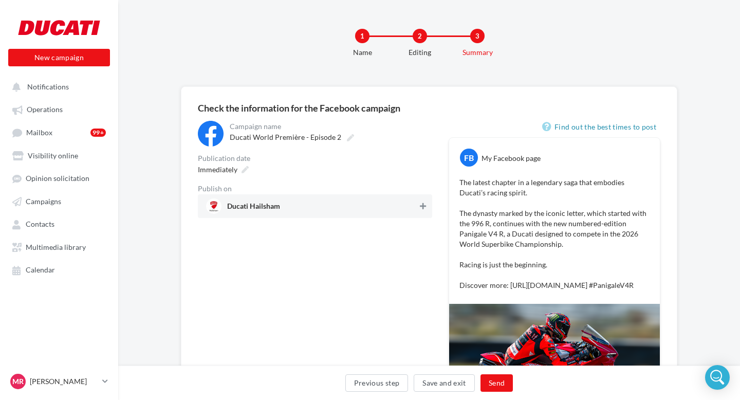
click at [422, 208] on icon at bounding box center [423, 206] width 6 height 7
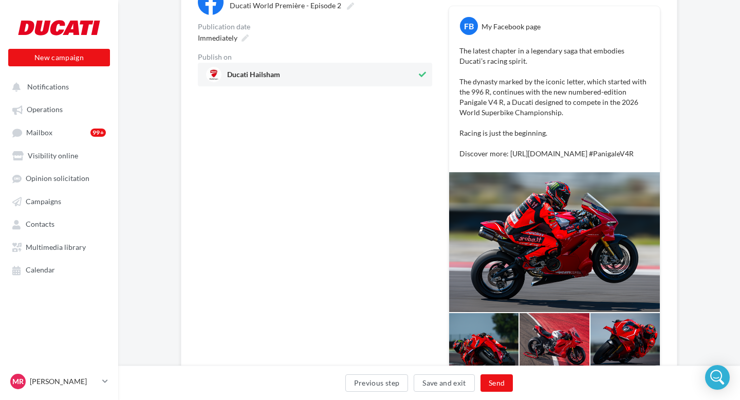
scroll to position [227, 0]
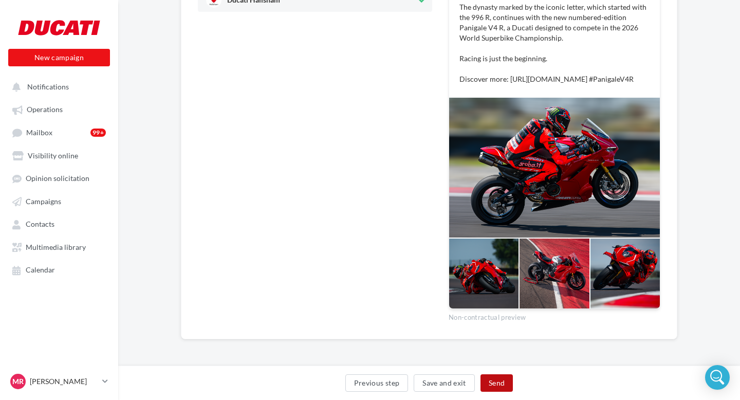
click at [499, 388] on button "Send" at bounding box center [497, 382] width 32 height 17
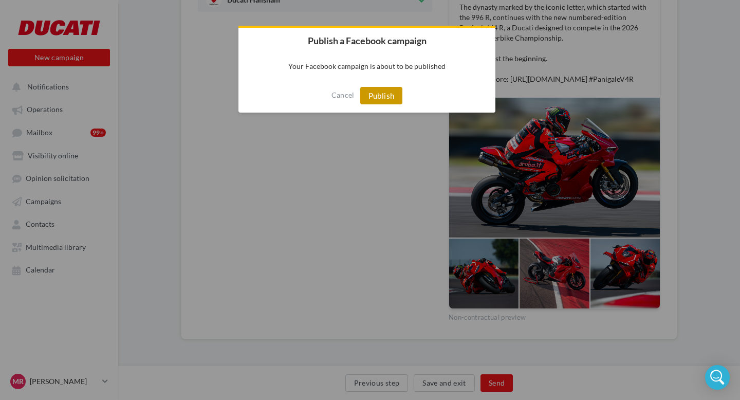
click at [388, 100] on button "Publish" at bounding box center [381, 95] width 43 height 17
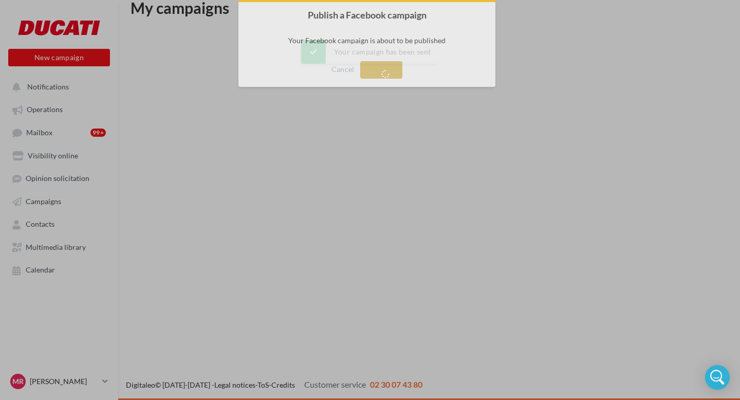
scroll to position [16, 0]
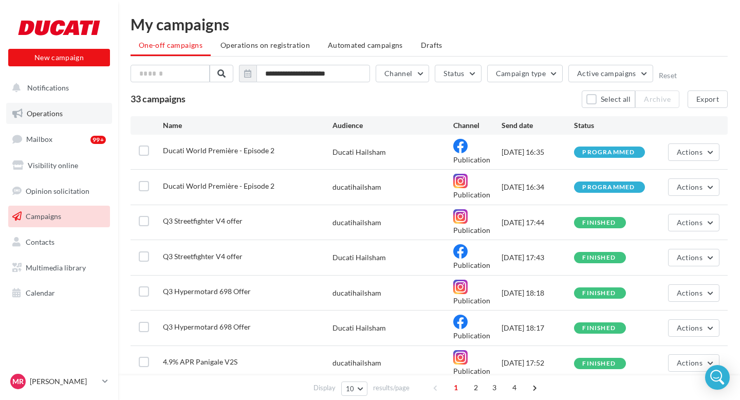
click at [70, 115] on link "Operations" at bounding box center [59, 114] width 106 height 22
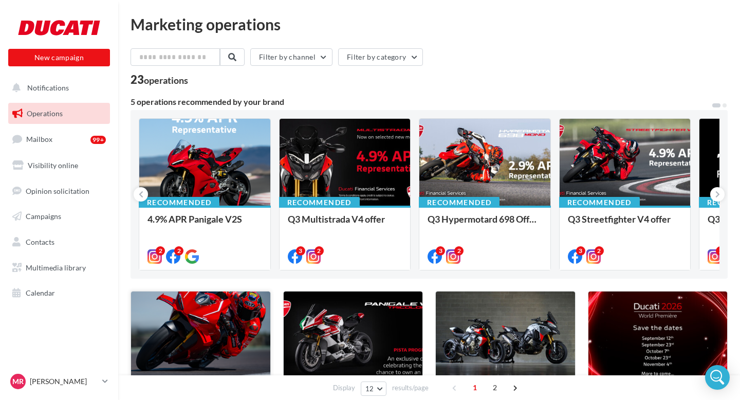
click at [224, 298] on div at bounding box center [200, 339] width 139 height 94
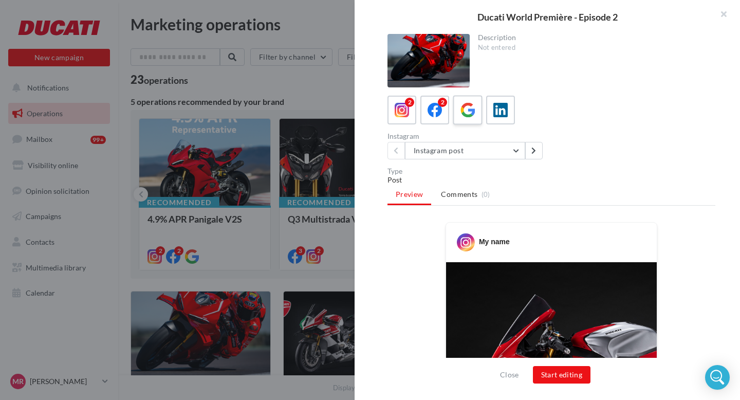
click at [466, 118] on div at bounding box center [468, 110] width 19 height 19
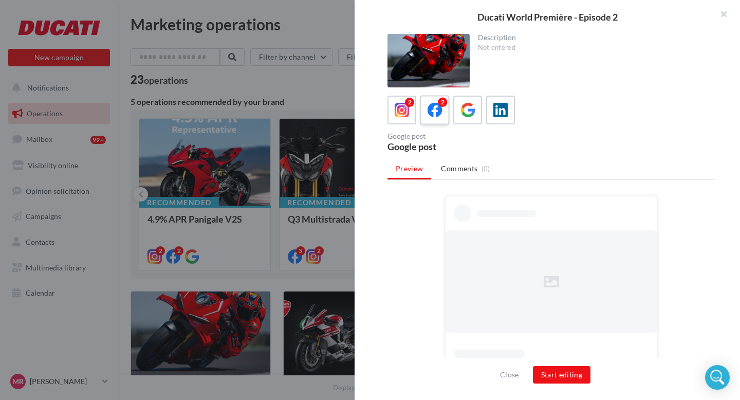
click at [433, 113] on icon at bounding box center [435, 110] width 15 height 15
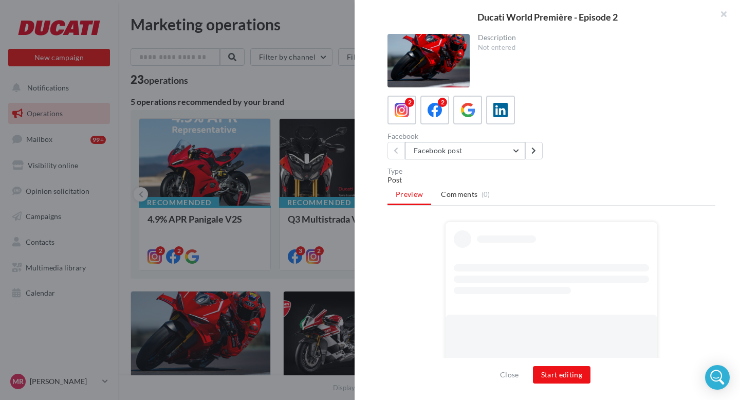
click at [494, 154] on button "Facebook post" at bounding box center [465, 150] width 120 height 17
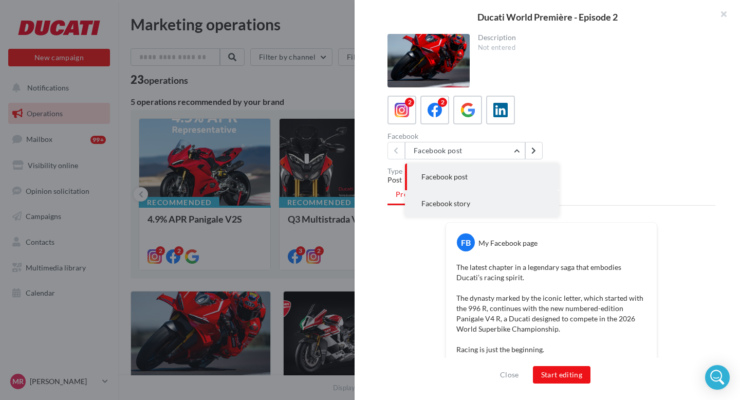
click at [457, 200] on span "Facebook story" at bounding box center [446, 203] width 49 height 9
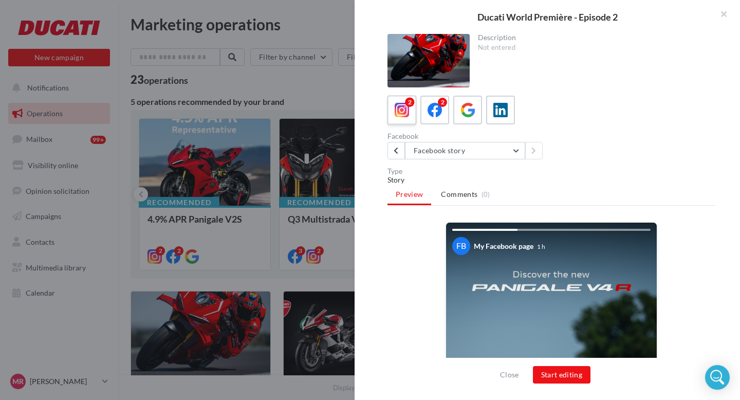
click at [399, 113] on icon at bounding box center [402, 110] width 15 height 15
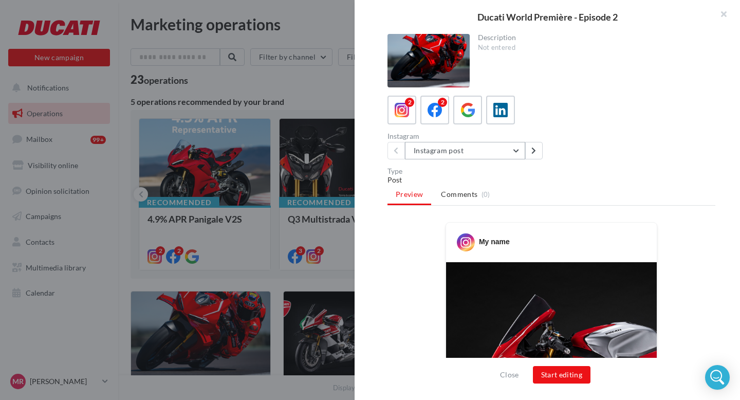
click at [463, 157] on button "Instagram post" at bounding box center [465, 150] width 120 height 17
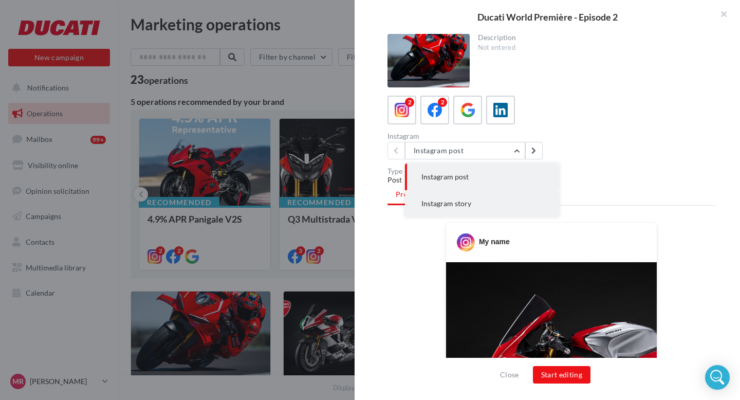
click at [440, 208] on button "Instagram story" at bounding box center [482, 203] width 154 height 27
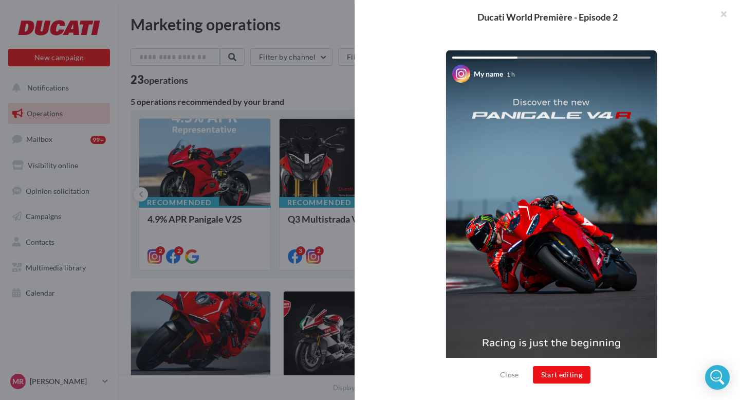
scroll to position [173, 0]
click at [558, 372] on button "Start editing" at bounding box center [562, 374] width 58 height 17
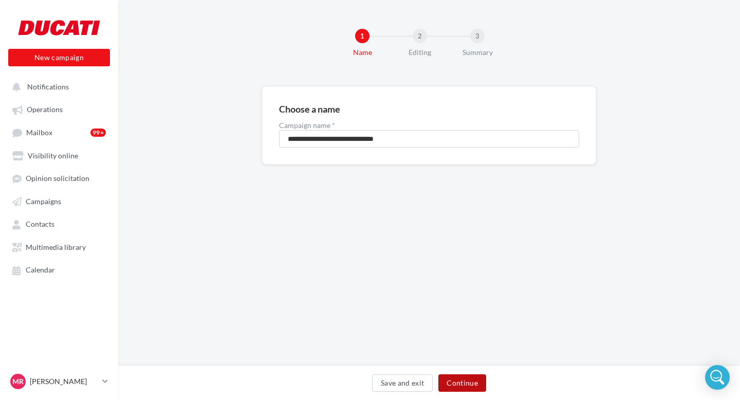
click at [472, 387] on button "Continue" at bounding box center [463, 382] width 48 height 17
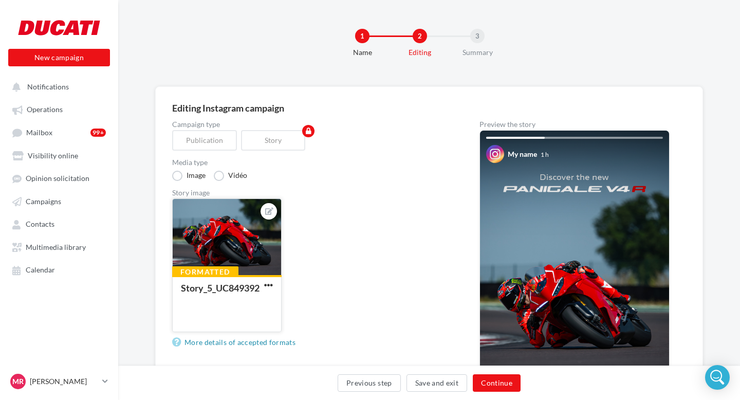
click at [250, 247] on div at bounding box center [227, 237] width 108 height 77
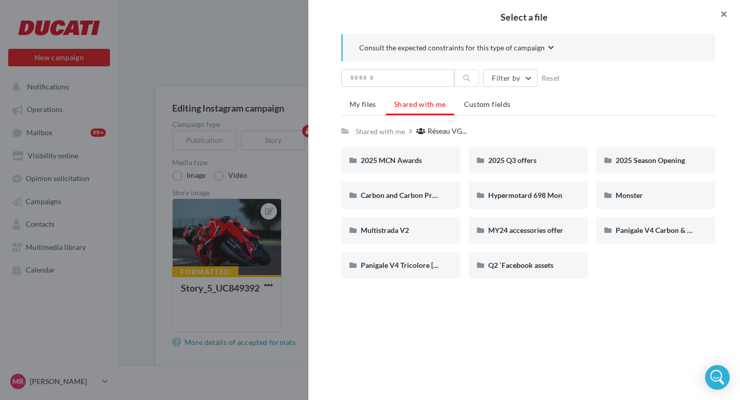
click at [730, 11] on button "button" at bounding box center [719, 15] width 41 height 31
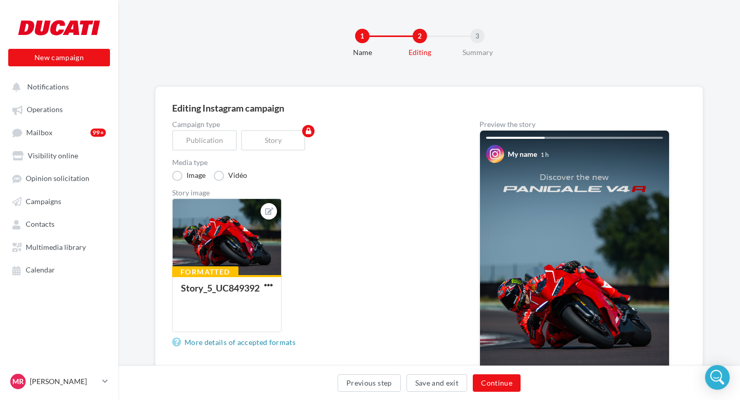
click at [598, 171] on img at bounding box center [574, 299] width 189 height 336
click at [523, 128] on div "Preview the story" at bounding box center [575, 124] width 190 height 7
click at [46, 116] on link "Operations" at bounding box center [59, 109] width 106 height 19
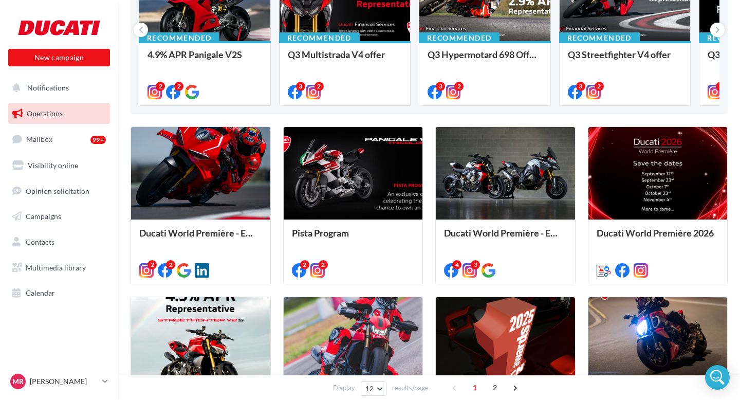
scroll to position [167, 0]
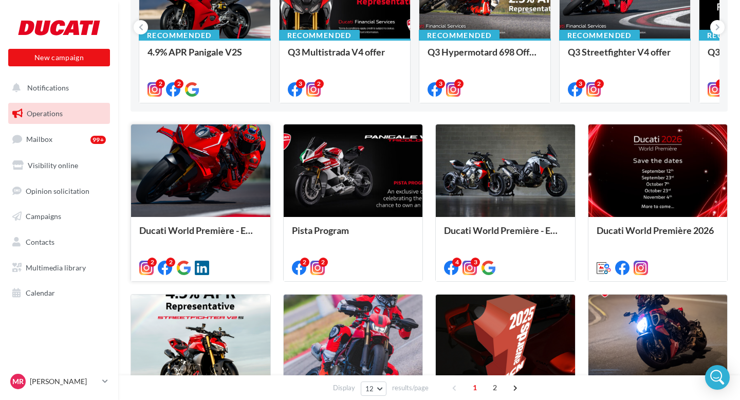
click at [216, 189] on div at bounding box center [200, 171] width 139 height 94
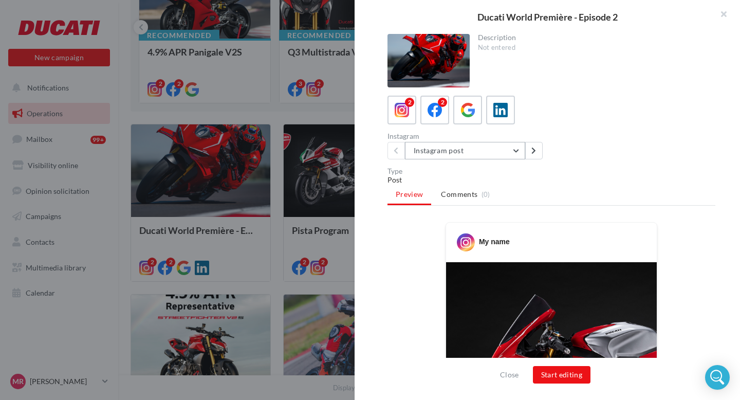
click at [518, 151] on button "Instagram post" at bounding box center [465, 150] width 120 height 17
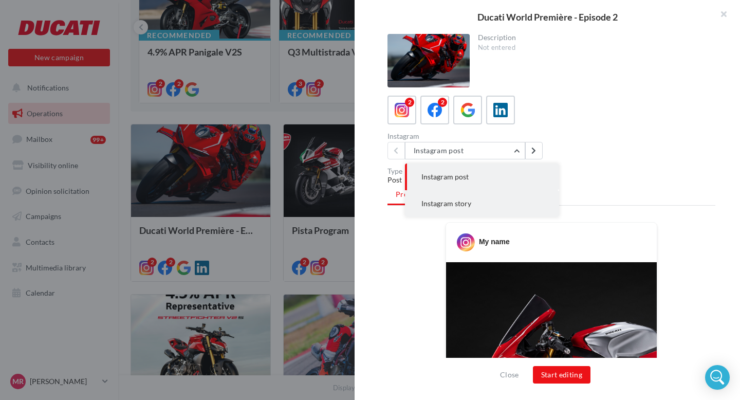
click at [474, 197] on button "Instagram story" at bounding box center [482, 203] width 154 height 27
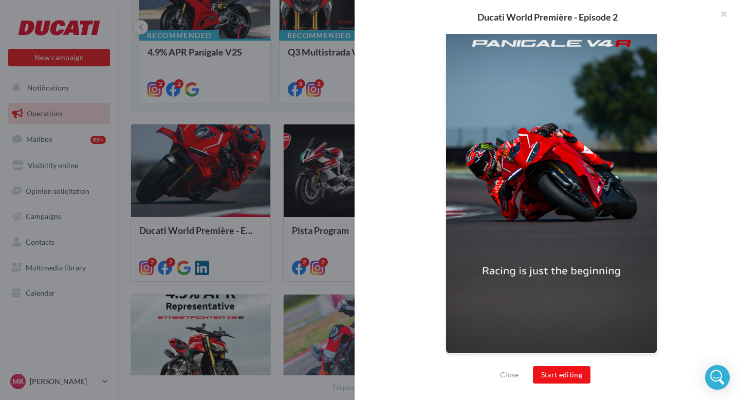
scroll to position [0, 0]
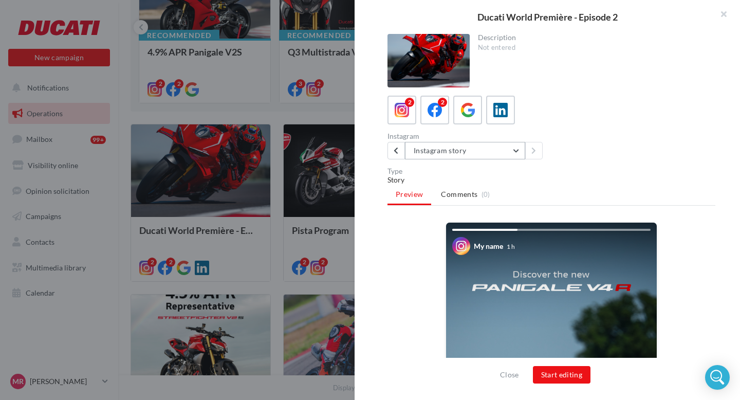
click at [473, 148] on button "Instagram story" at bounding box center [465, 150] width 120 height 17
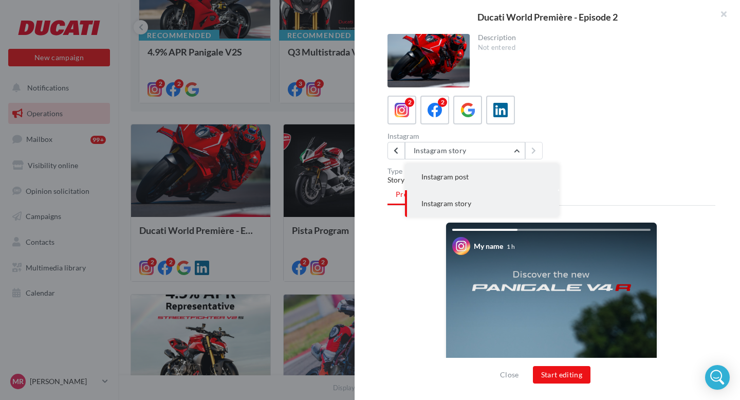
click at [461, 174] on span "Instagram post" at bounding box center [445, 176] width 47 height 9
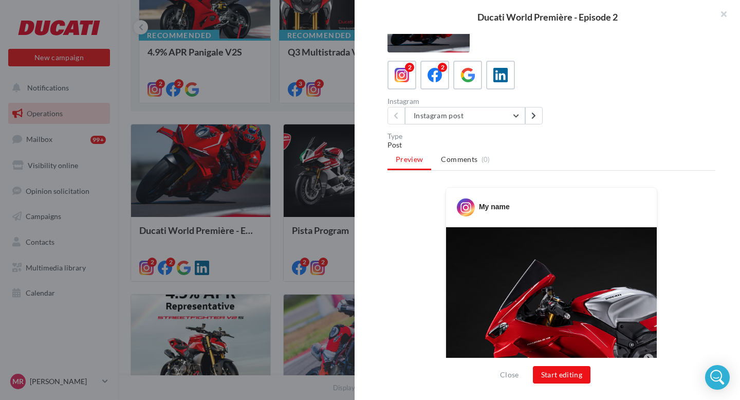
scroll to position [35, 0]
click at [723, 19] on button "button" at bounding box center [719, 15] width 41 height 31
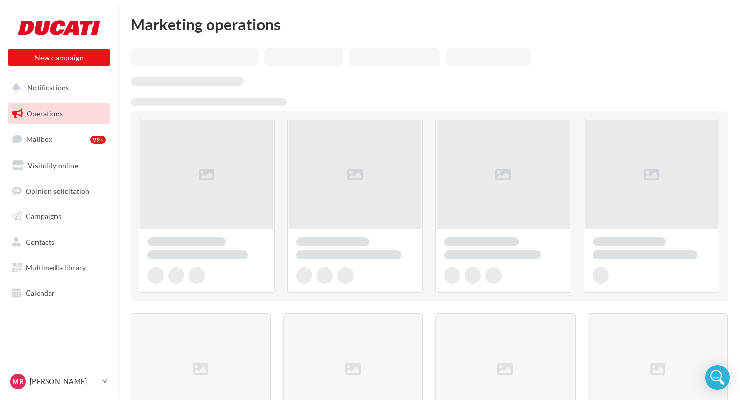
scroll to position [167, 0]
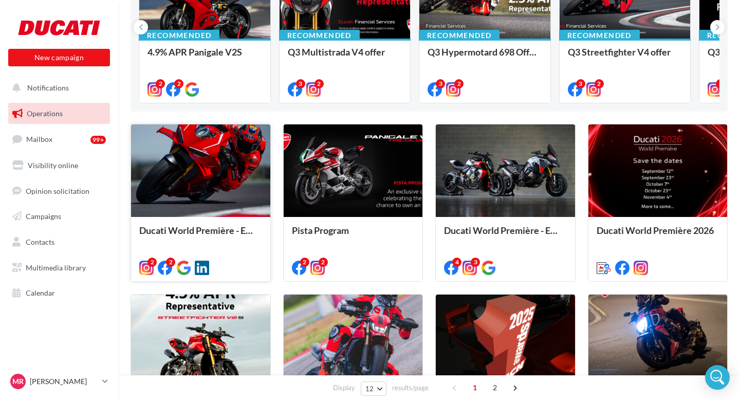
click at [206, 179] on div at bounding box center [200, 171] width 139 height 94
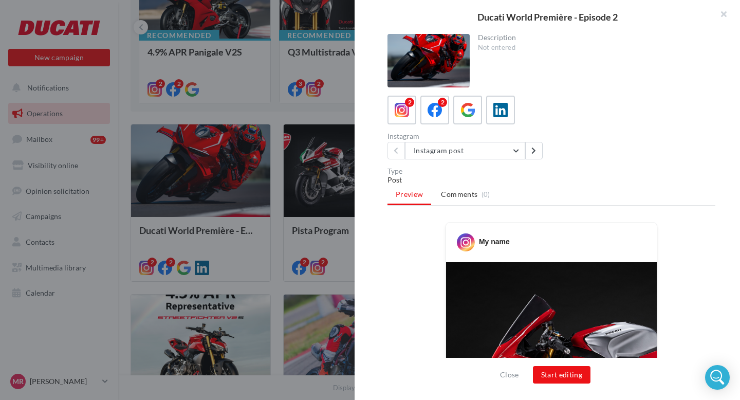
scroll to position [161, 0]
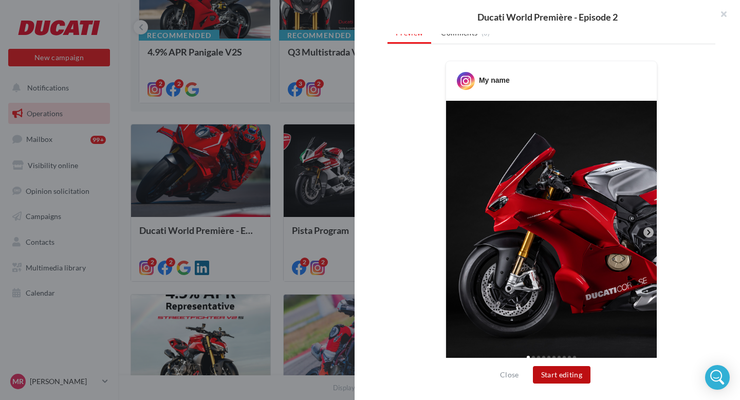
click at [569, 373] on button "Start editing" at bounding box center [562, 374] width 58 height 17
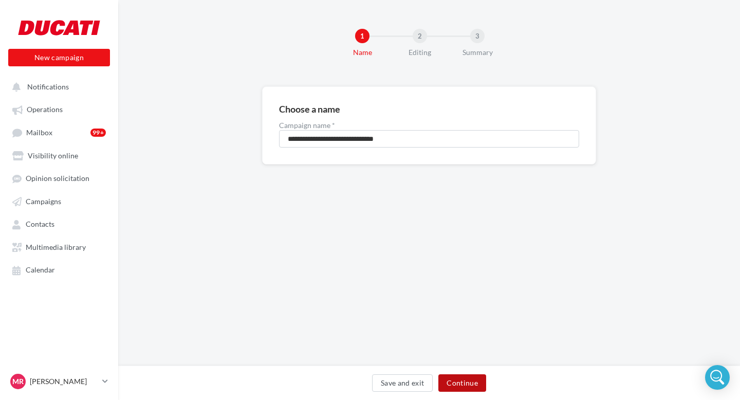
click at [463, 383] on button "Continue" at bounding box center [463, 382] width 48 height 17
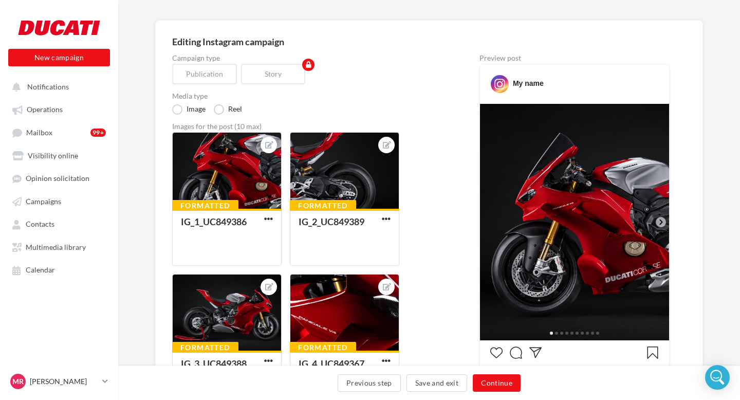
scroll to position [68, 0]
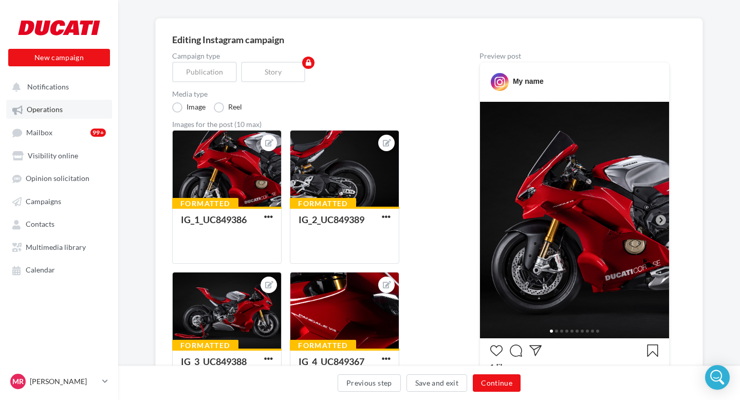
click at [70, 114] on link "Operations" at bounding box center [59, 109] width 106 height 19
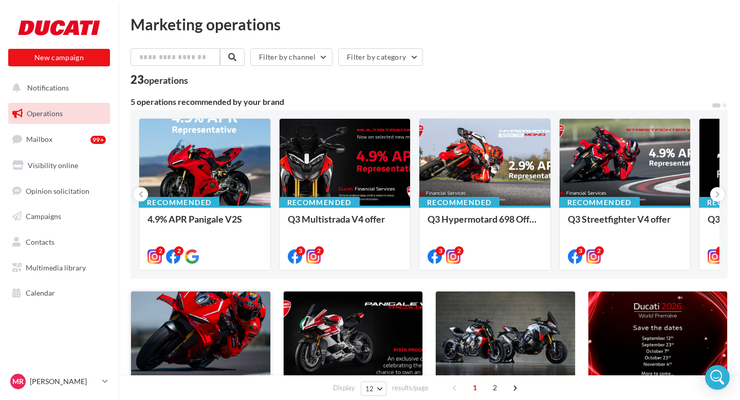
click at [218, 315] on div at bounding box center [200, 339] width 139 height 94
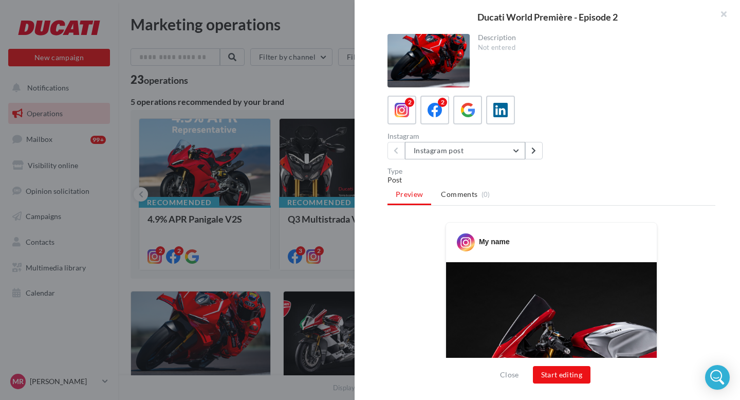
click at [427, 149] on button "Instagram post" at bounding box center [465, 150] width 120 height 17
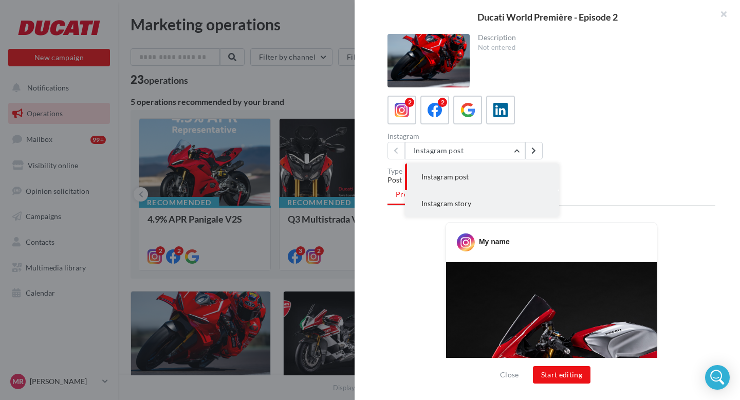
click at [444, 199] on span "Instagram story" at bounding box center [447, 203] width 50 height 9
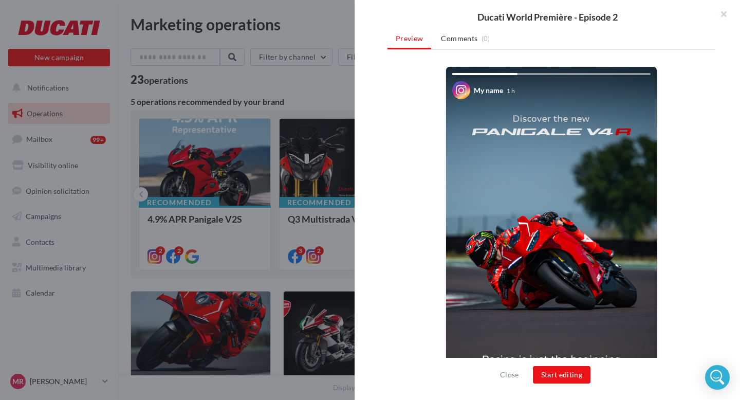
scroll to position [244, 0]
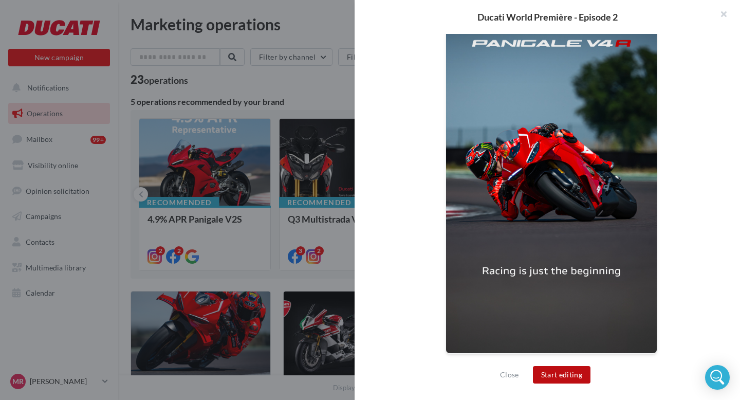
click at [574, 375] on button "Start editing" at bounding box center [562, 374] width 58 height 17
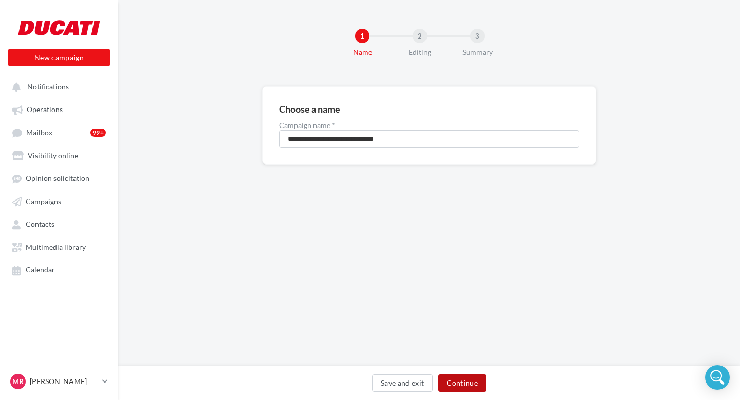
click at [480, 378] on button "Continue" at bounding box center [463, 382] width 48 height 17
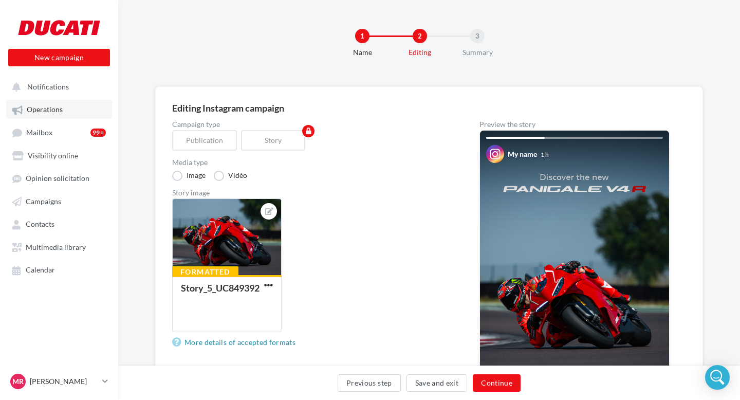
click at [60, 108] on span "Operations" at bounding box center [45, 109] width 36 height 9
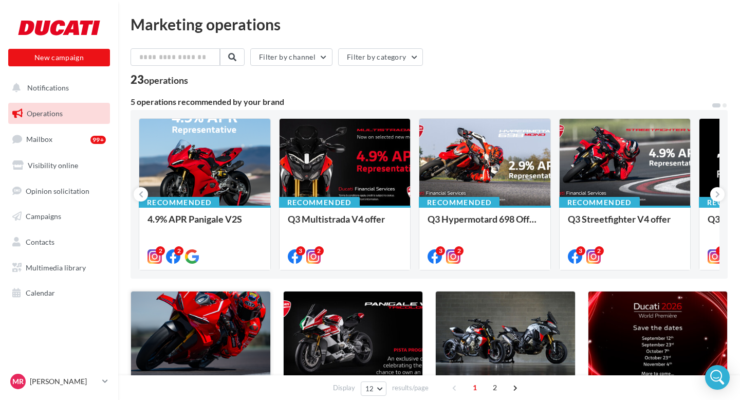
click at [209, 312] on div at bounding box center [200, 339] width 139 height 94
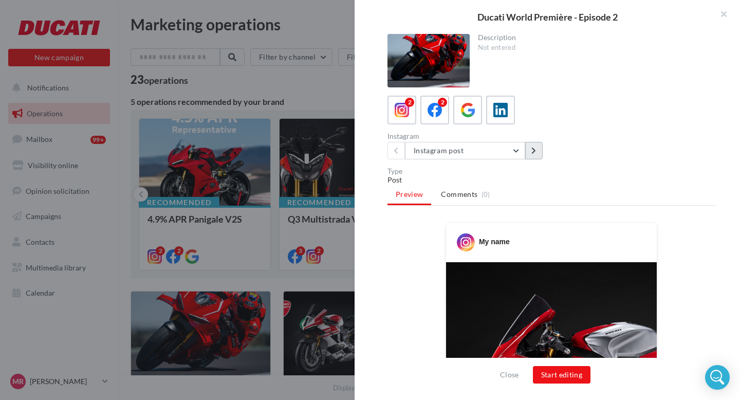
click at [532, 147] on icon at bounding box center [534, 150] width 5 height 7
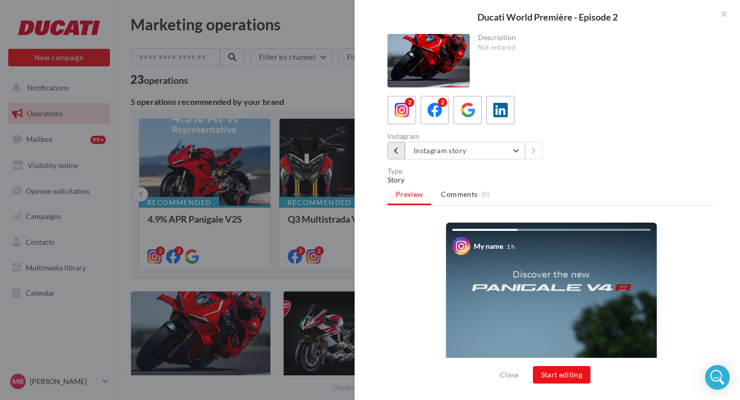
click at [402, 152] on button at bounding box center [396, 150] width 17 height 17
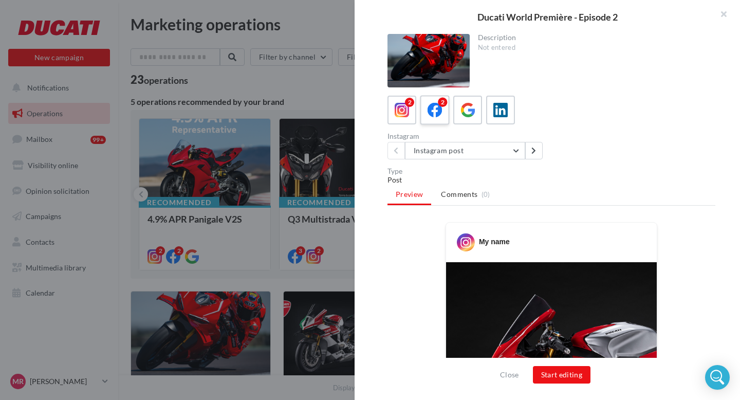
click at [436, 110] on icon at bounding box center [435, 110] width 15 height 15
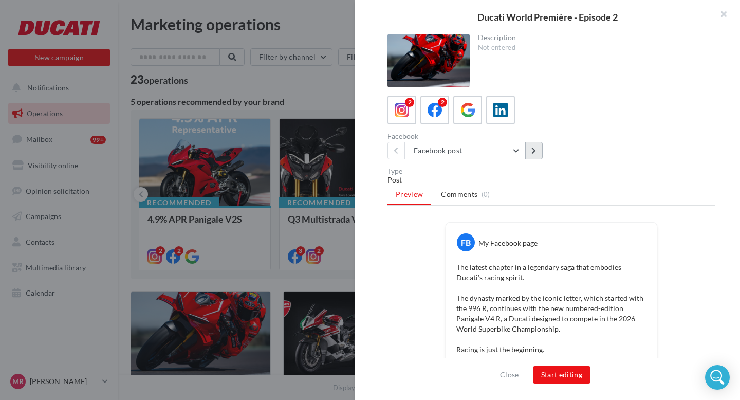
click at [536, 156] on button at bounding box center [534, 150] width 17 height 17
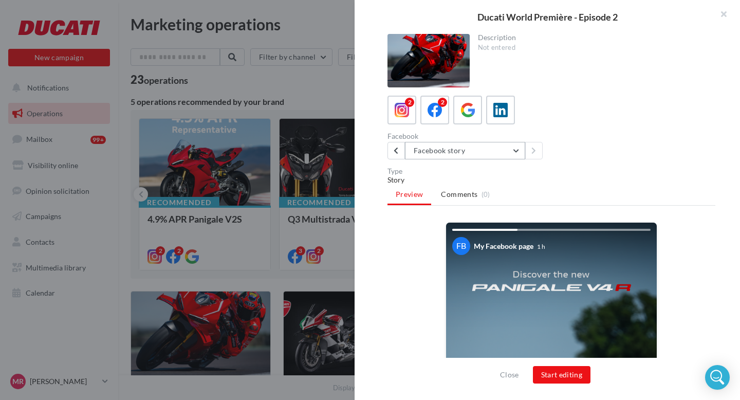
click at [433, 156] on button "Facebook story" at bounding box center [465, 150] width 120 height 17
click at [394, 175] on div "Story" at bounding box center [552, 180] width 328 height 10
click at [451, 202] on li "Comments (0)" at bounding box center [465, 194] width 65 height 19
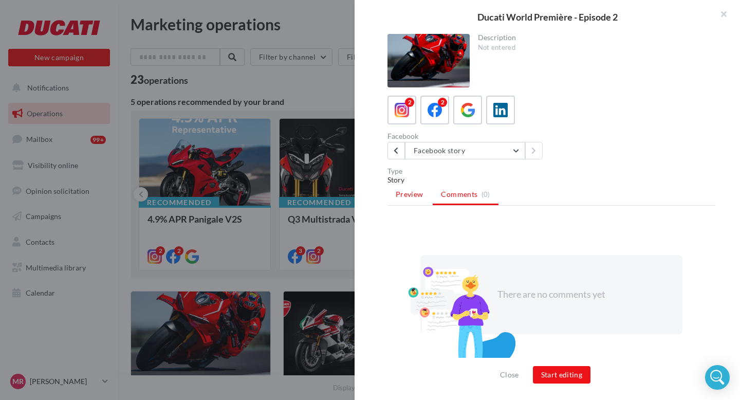
click at [416, 197] on span "Preview" at bounding box center [409, 194] width 27 height 9
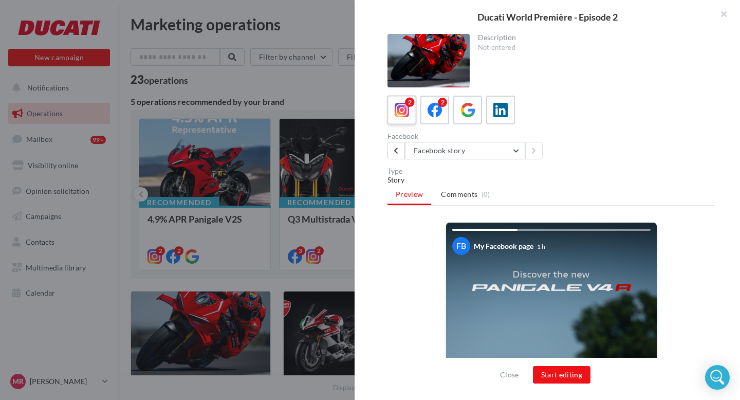
click at [403, 118] on div "2" at bounding box center [402, 110] width 19 height 19
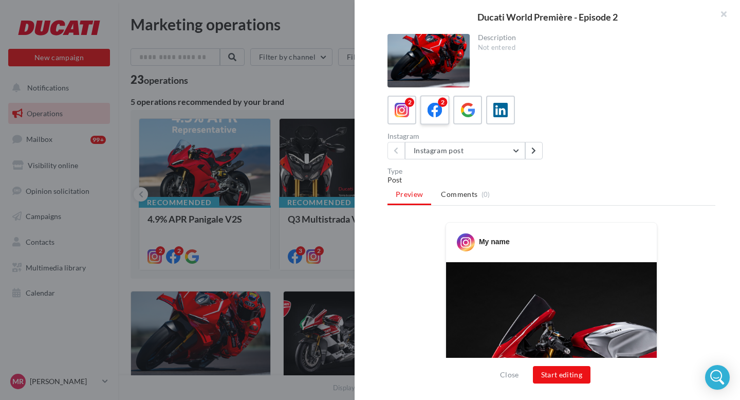
click at [430, 116] on icon at bounding box center [435, 110] width 15 height 15
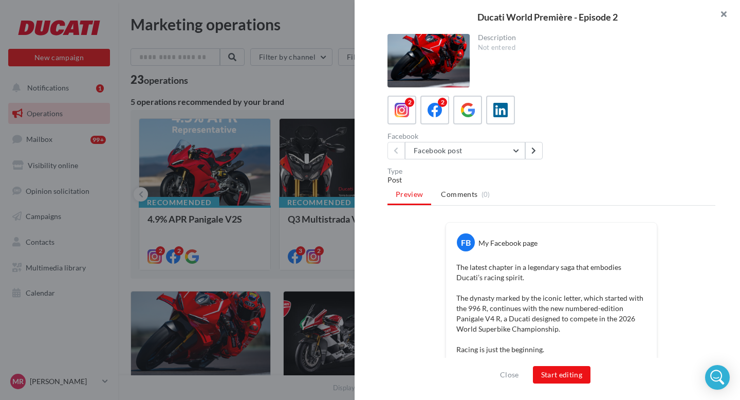
click at [726, 10] on button "button" at bounding box center [719, 15] width 41 height 31
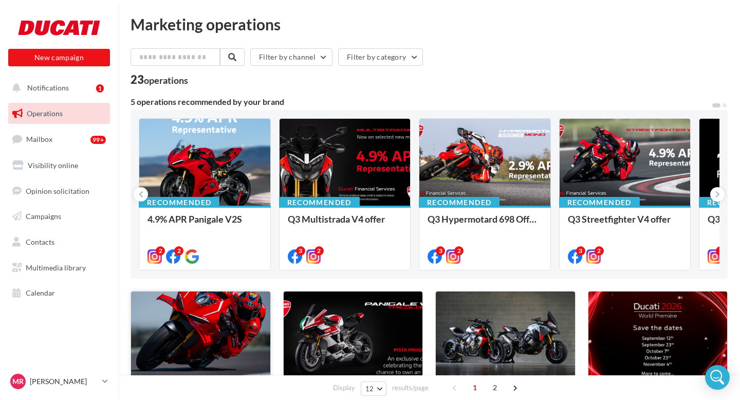
click at [230, 320] on div at bounding box center [200, 339] width 139 height 94
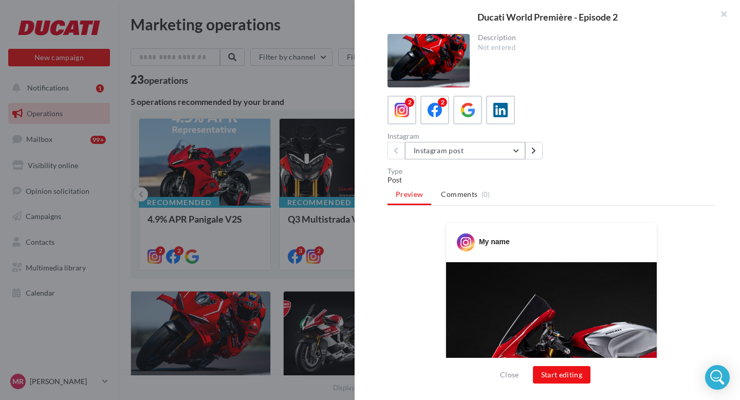
click at [509, 147] on button "Instagram post" at bounding box center [465, 150] width 120 height 17
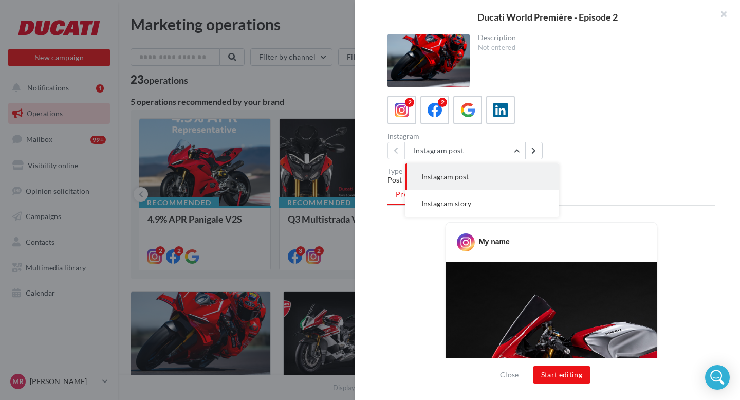
click at [509, 147] on button "Instagram post" at bounding box center [465, 150] width 120 height 17
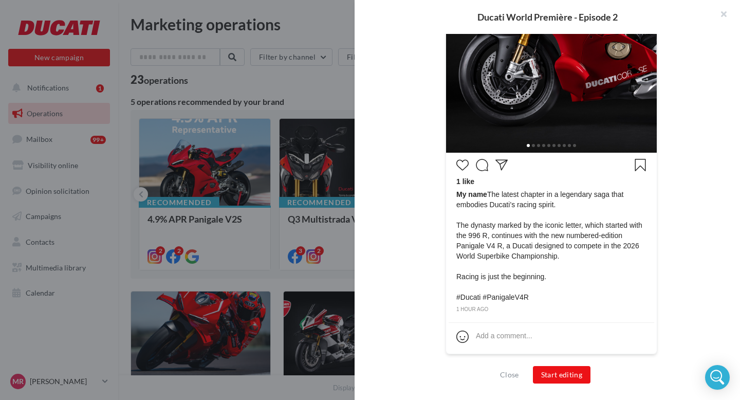
scroll to position [373, 0]
click at [728, 16] on button "button" at bounding box center [719, 15] width 41 height 31
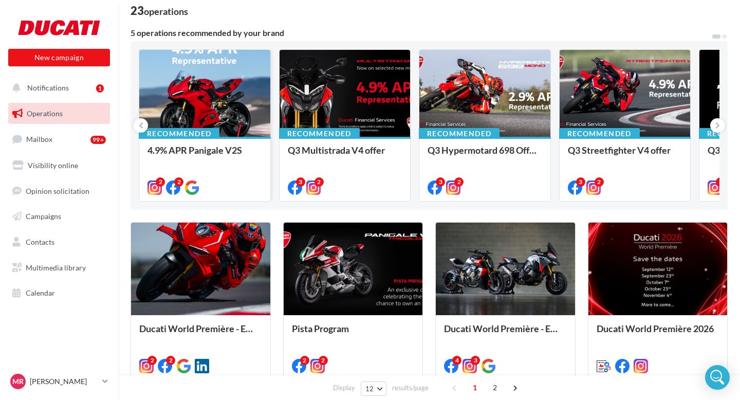
scroll to position [82, 0]
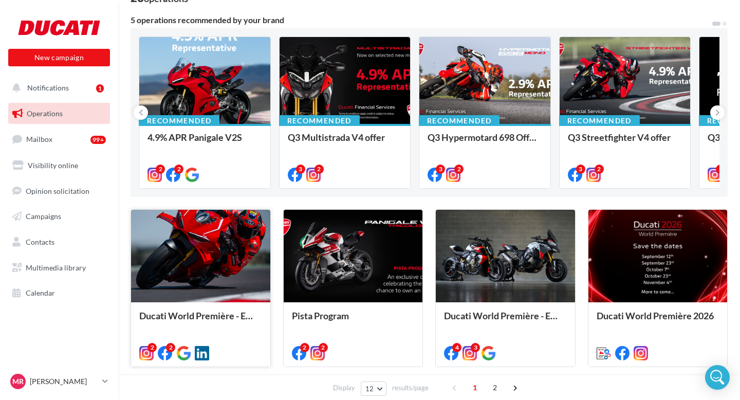
click at [207, 252] on div at bounding box center [200, 257] width 139 height 94
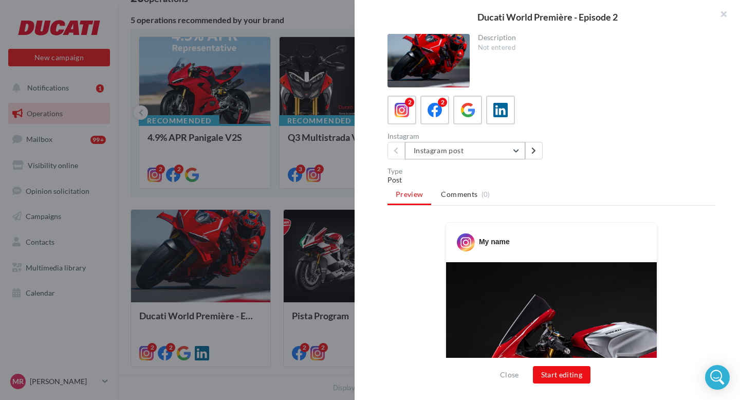
click at [454, 145] on button "Instagram post" at bounding box center [465, 150] width 120 height 17
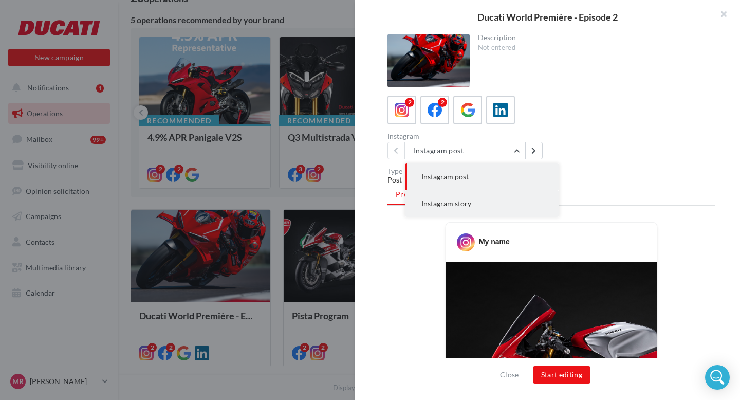
click at [459, 196] on button "Instagram story" at bounding box center [482, 203] width 154 height 27
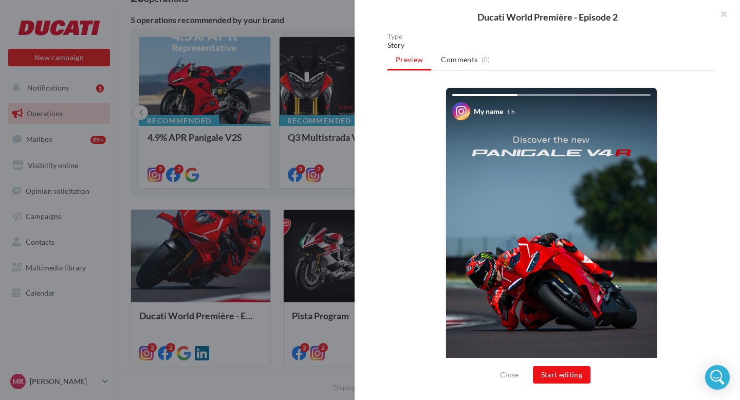
scroll to position [244, 0]
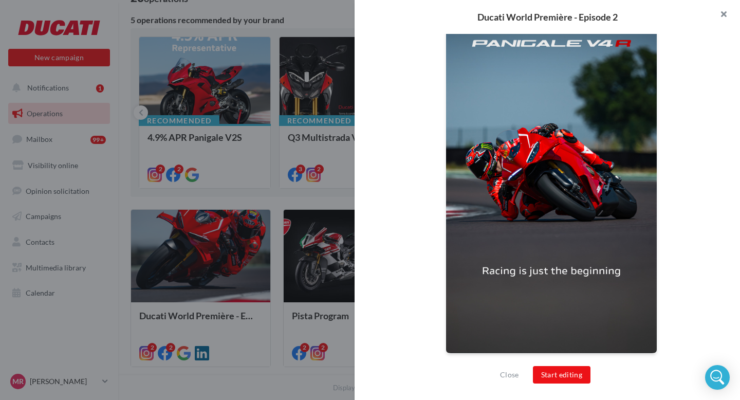
click at [723, 12] on button "button" at bounding box center [719, 15] width 41 height 31
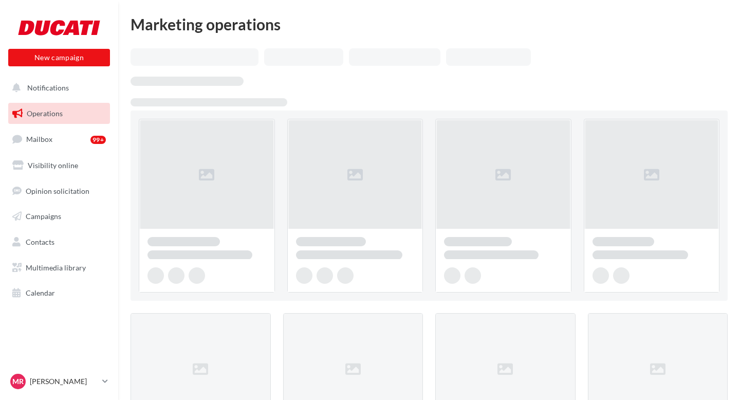
scroll to position [82, 0]
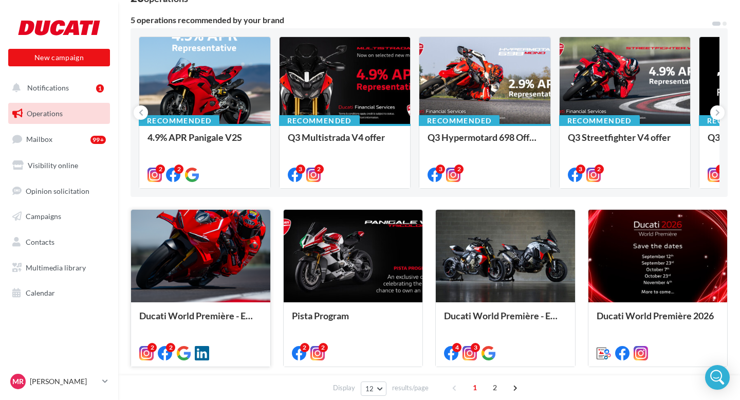
click at [171, 220] on div at bounding box center [200, 257] width 139 height 94
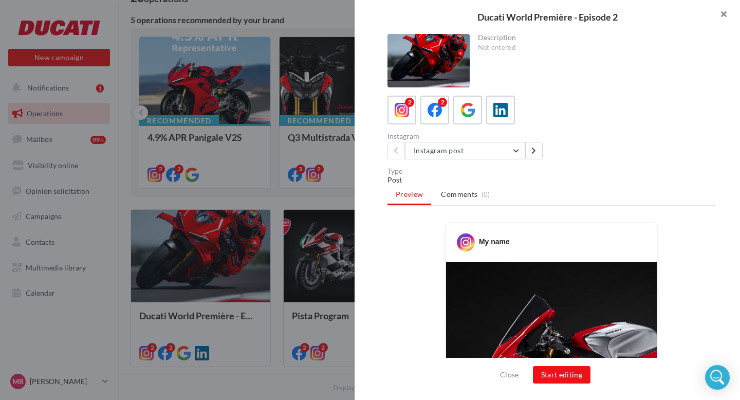
click at [724, 17] on button "button" at bounding box center [719, 15] width 41 height 31
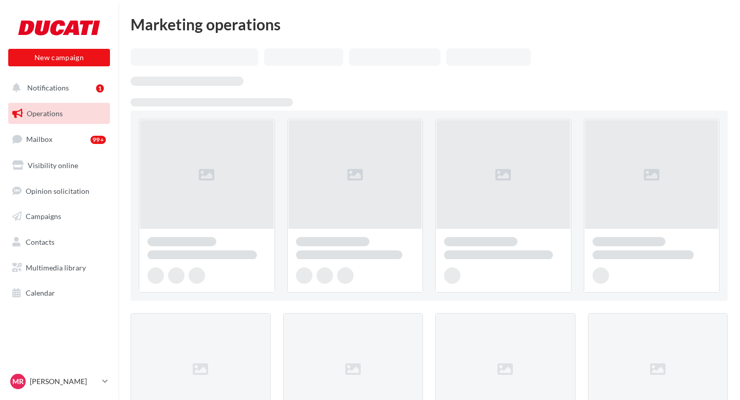
scroll to position [82, 0]
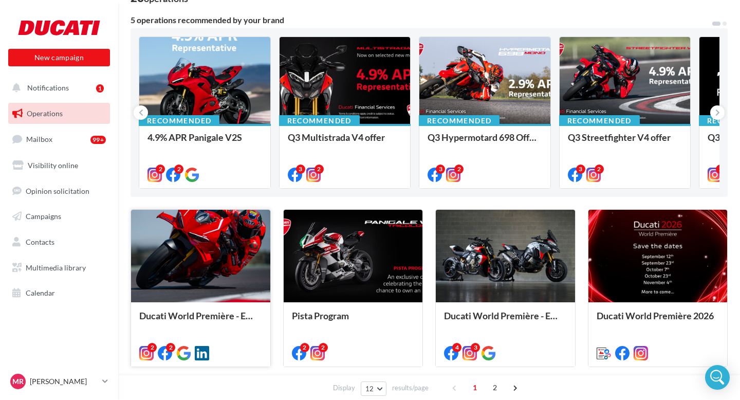
click at [206, 253] on div at bounding box center [200, 257] width 139 height 94
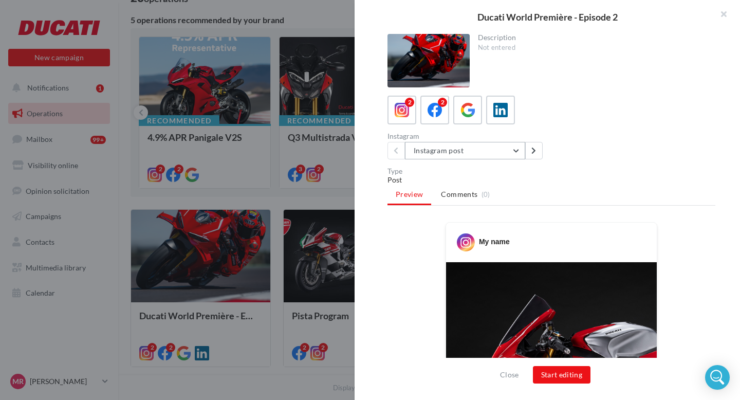
click at [501, 147] on button "Instagram post" at bounding box center [465, 150] width 120 height 17
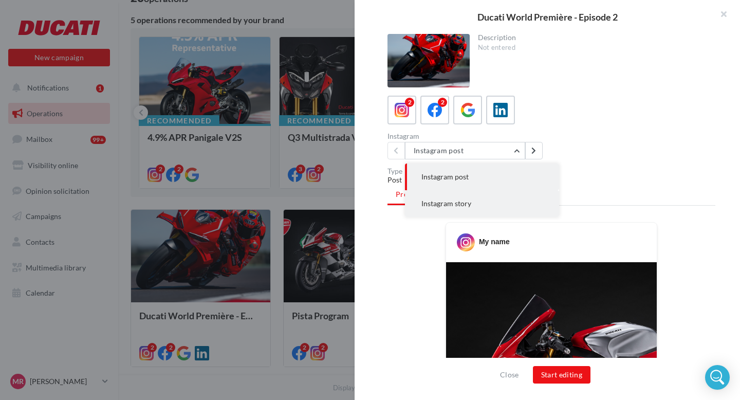
click at [471, 191] on button "Instagram story" at bounding box center [482, 203] width 154 height 27
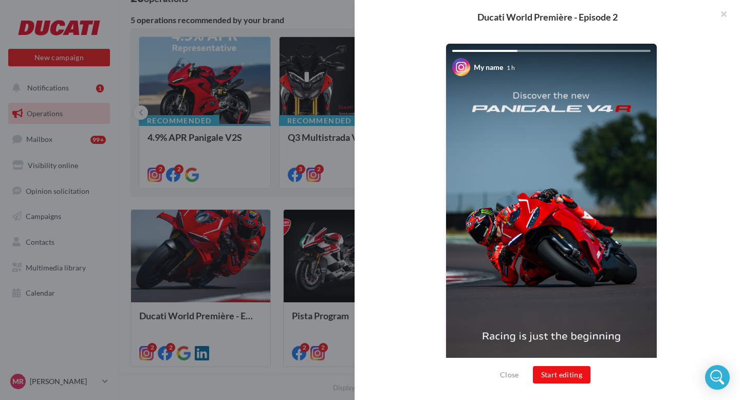
scroll to position [244, 0]
